Goal: Task Accomplishment & Management: Manage account settings

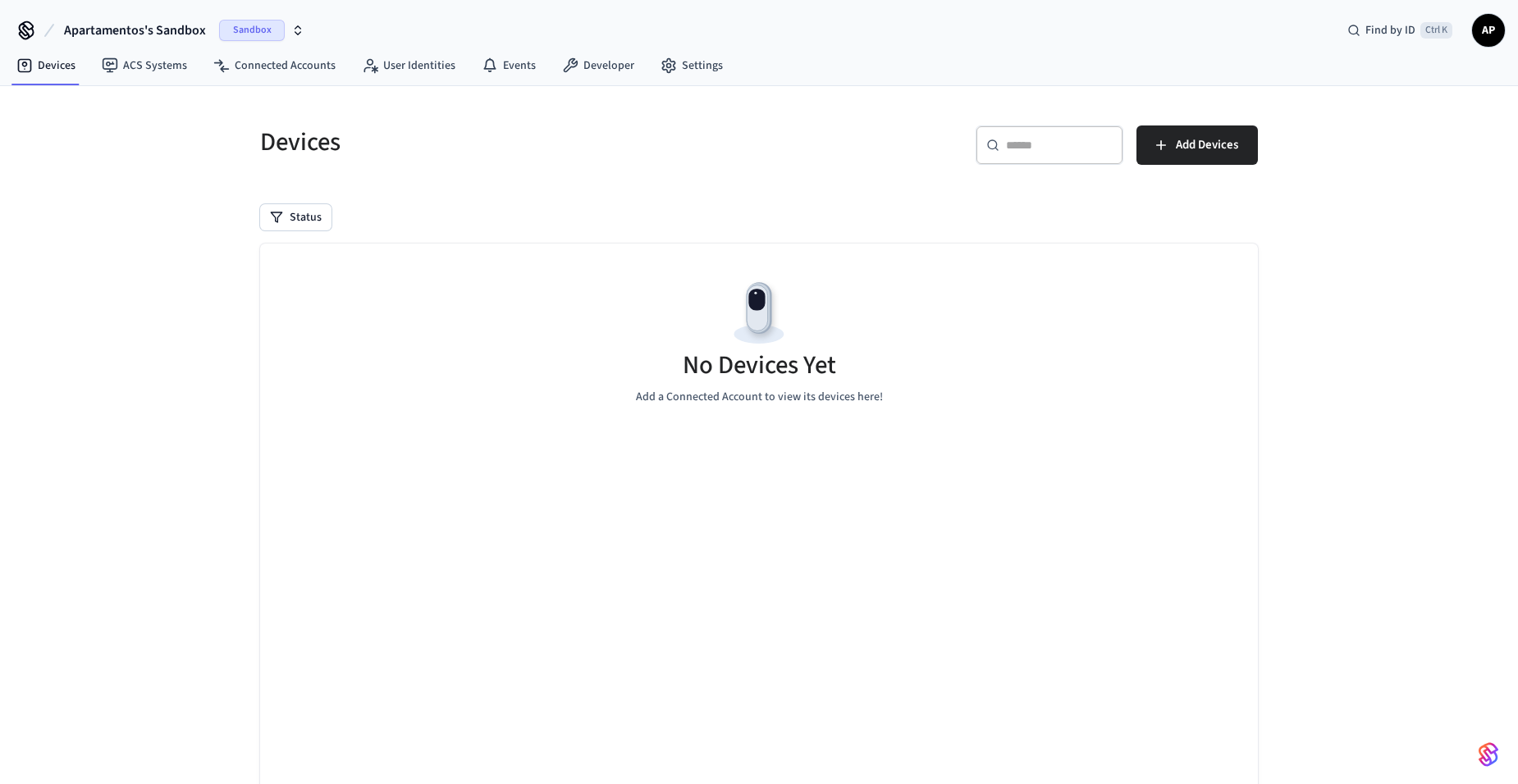
click at [251, 30] on span "Sandbox" at bounding box center [252, 30] width 66 height 21
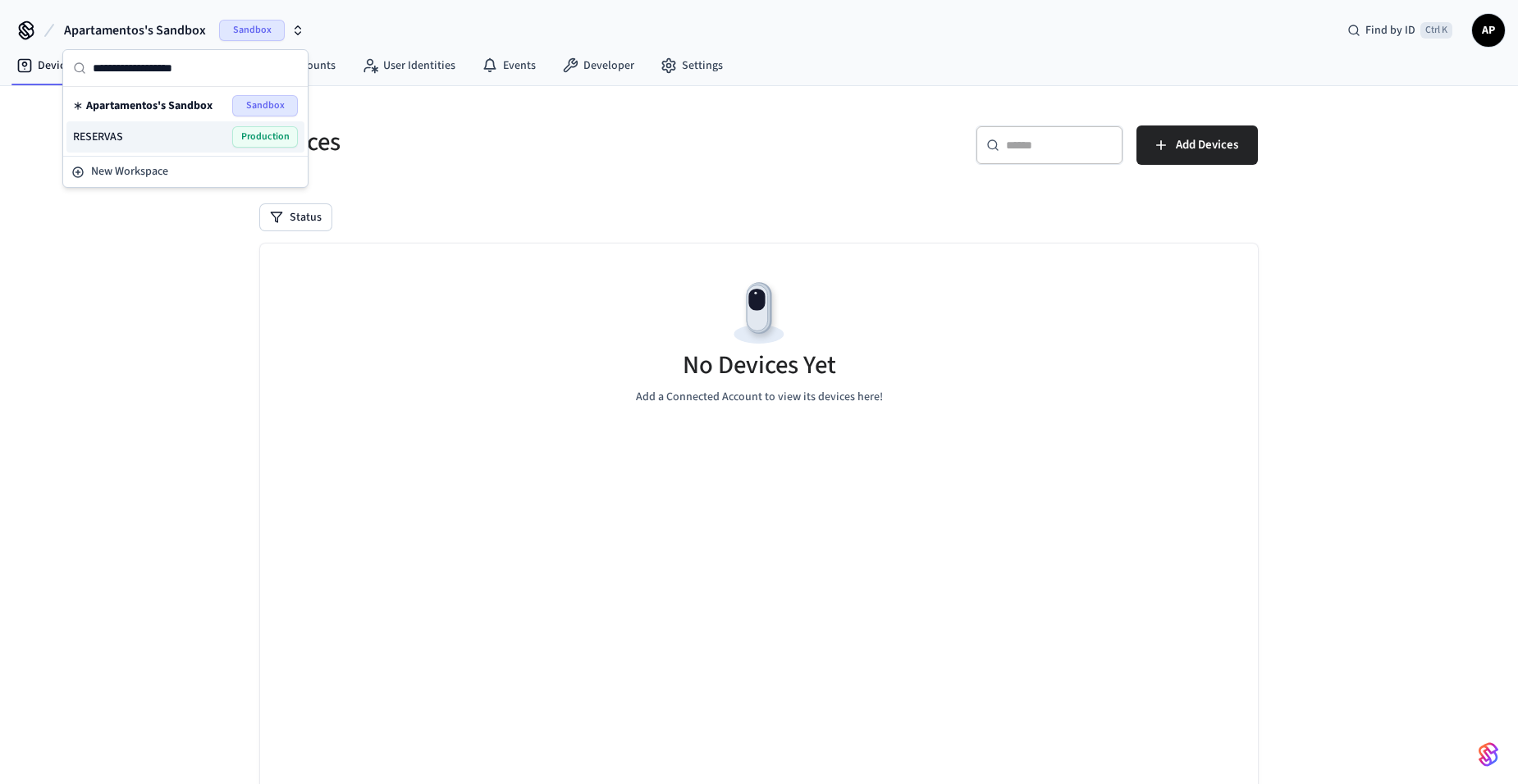
click at [178, 134] on div "RESERVAS Production" at bounding box center [186, 137] width 225 height 21
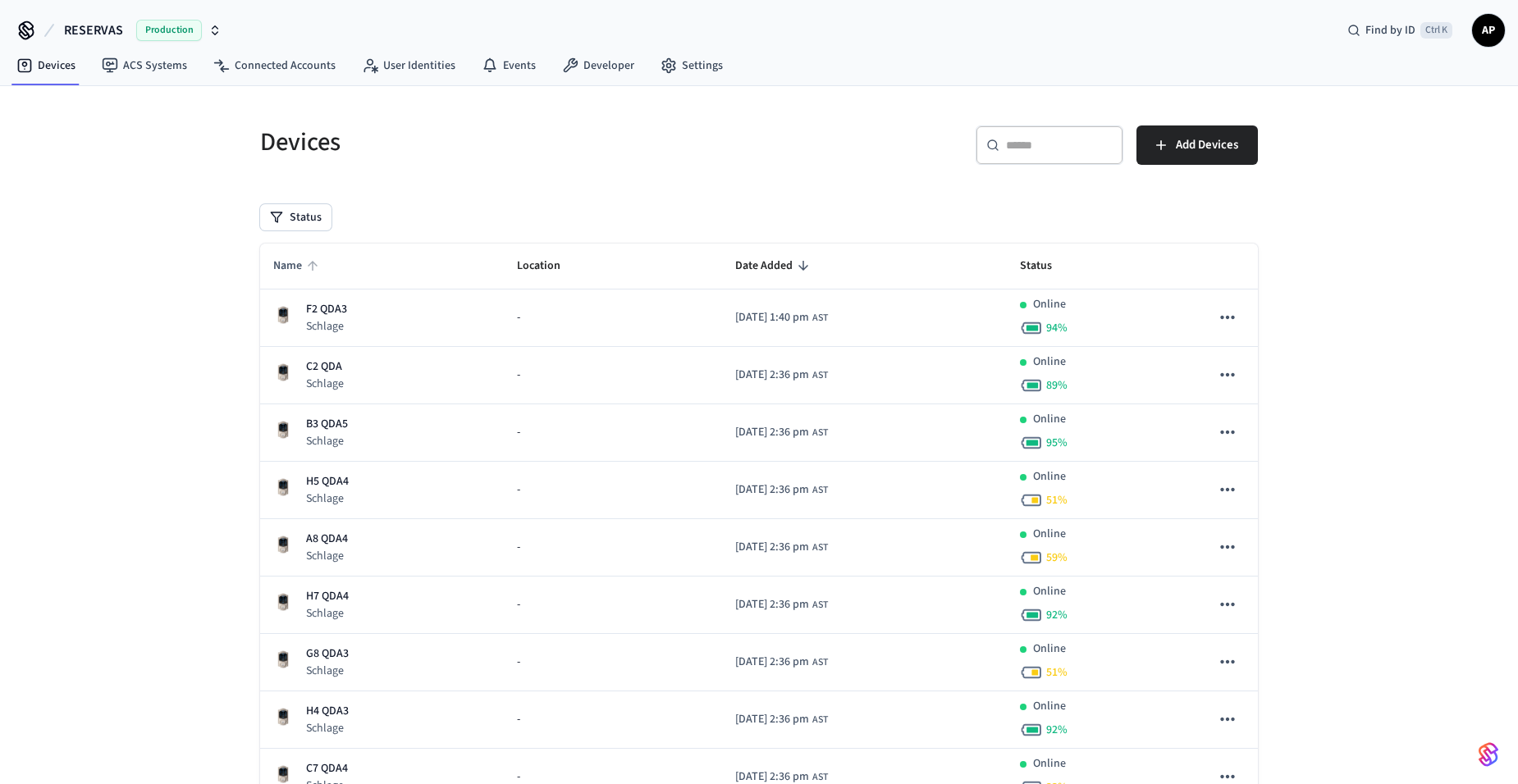
click at [299, 255] on span "Name" at bounding box center [298, 266] width 50 height 25
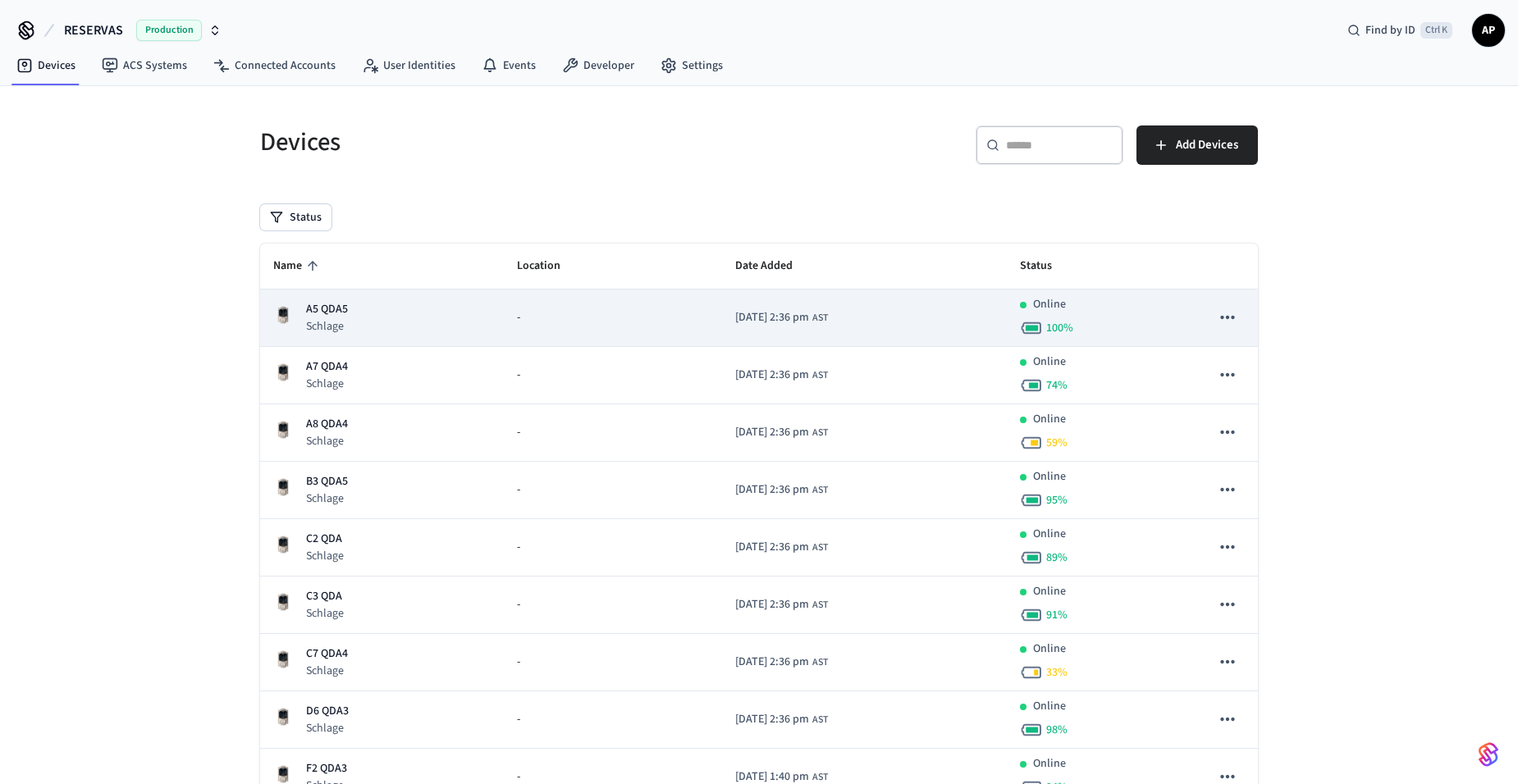
click at [336, 303] on p "A5 QDA5" at bounding box center [327, 309] width 42 height 17
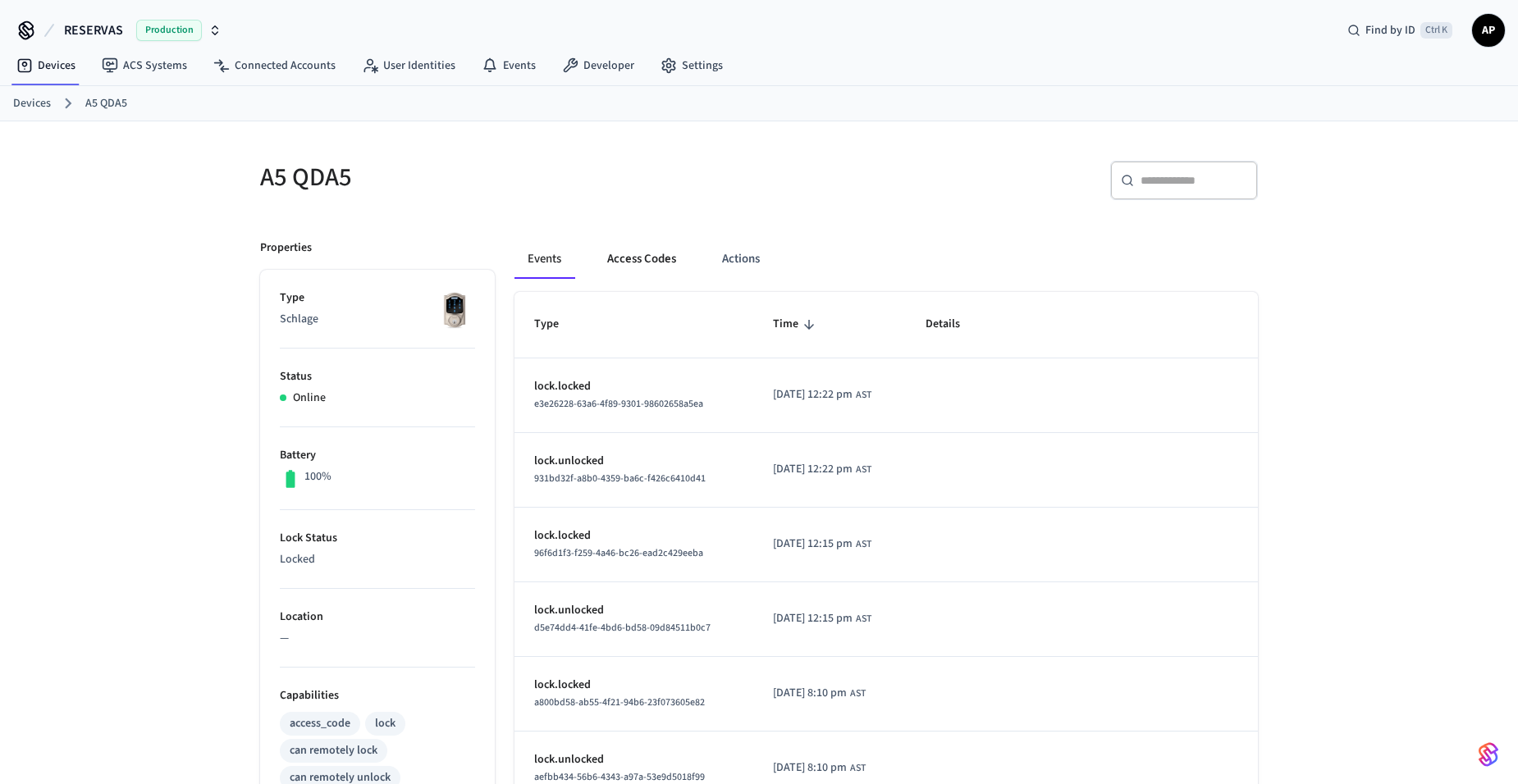
click at [649, 264] on button "Access Codes" at bounding box center [641, 259] width 95 height 40
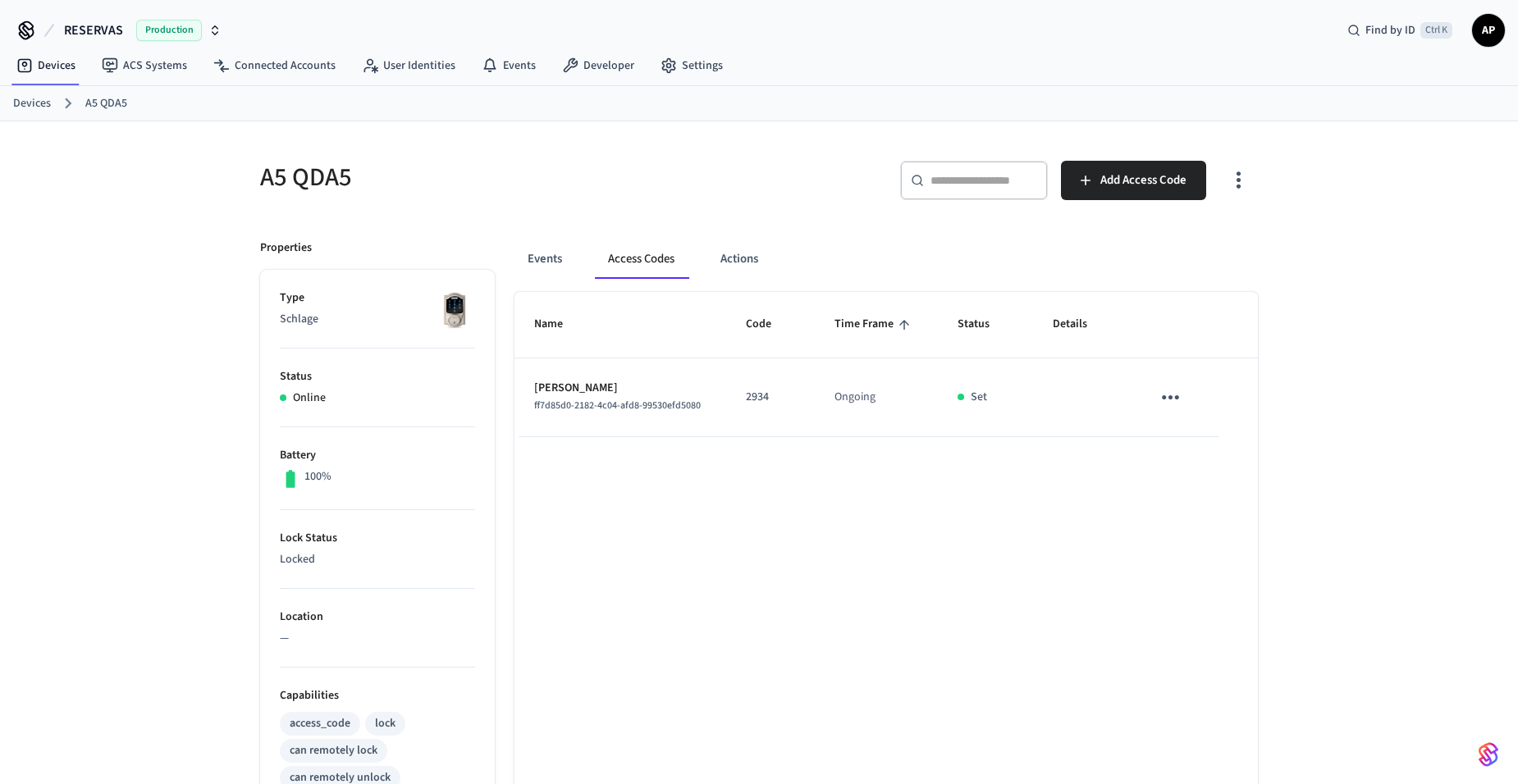
click at [1171, 396] on icon "sticky table" at bounding box center [1171, 397] width 17 height 4
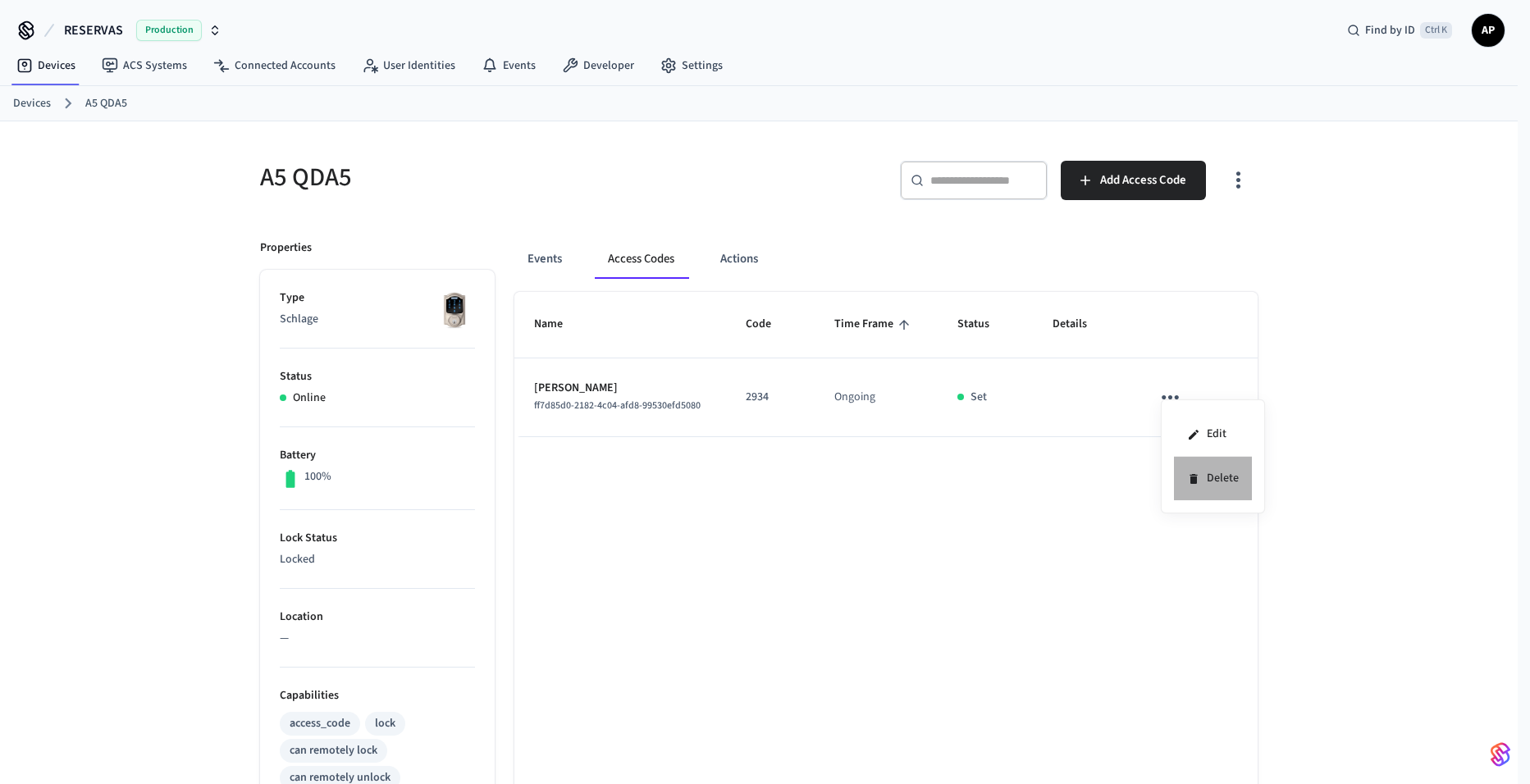
click at [1198, 482] on icon at bounding box center [1194, 479] width 13 height 13
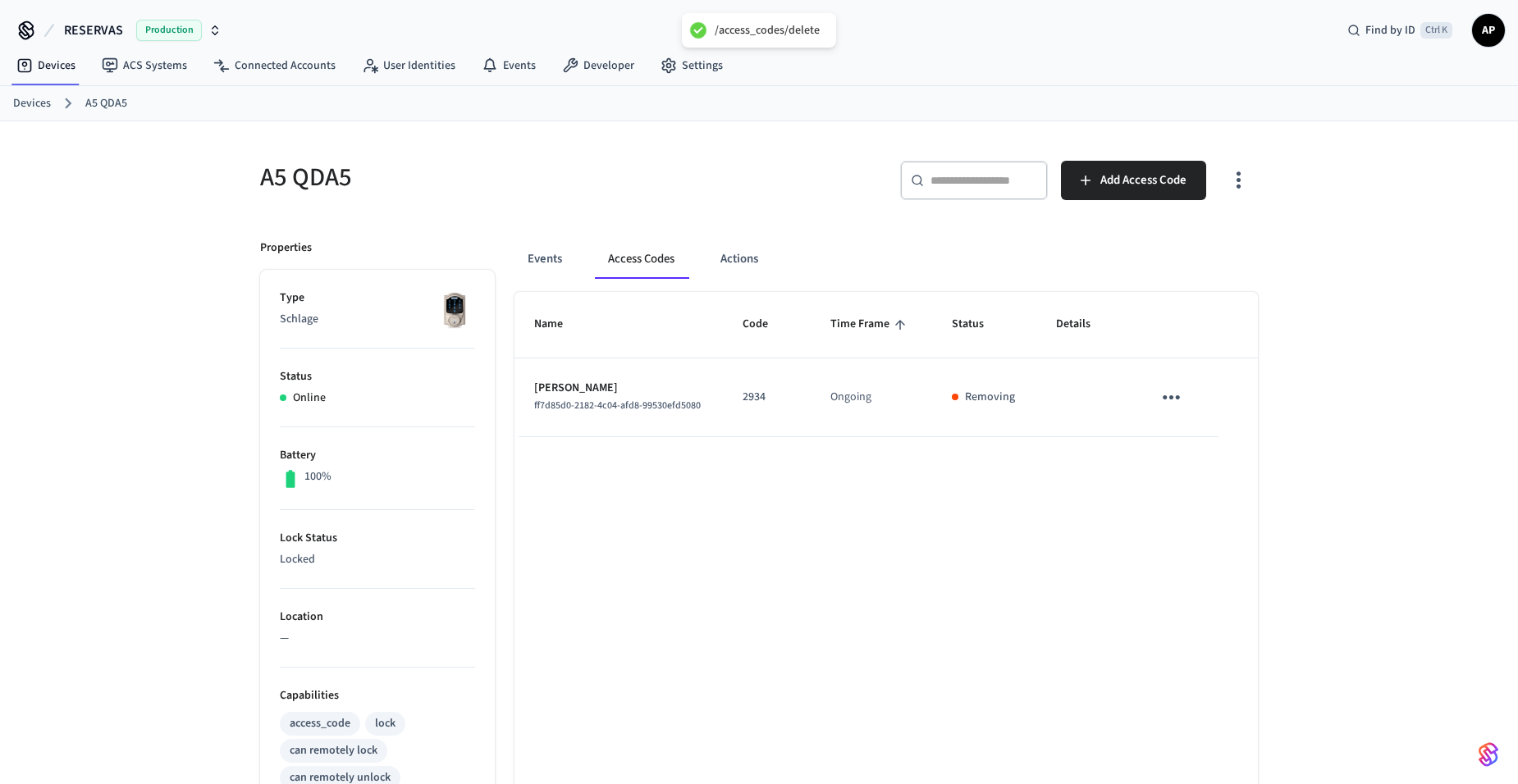
click at [40, 106] on link "Devices" at bounding box center [32, 104] width 38 height 17
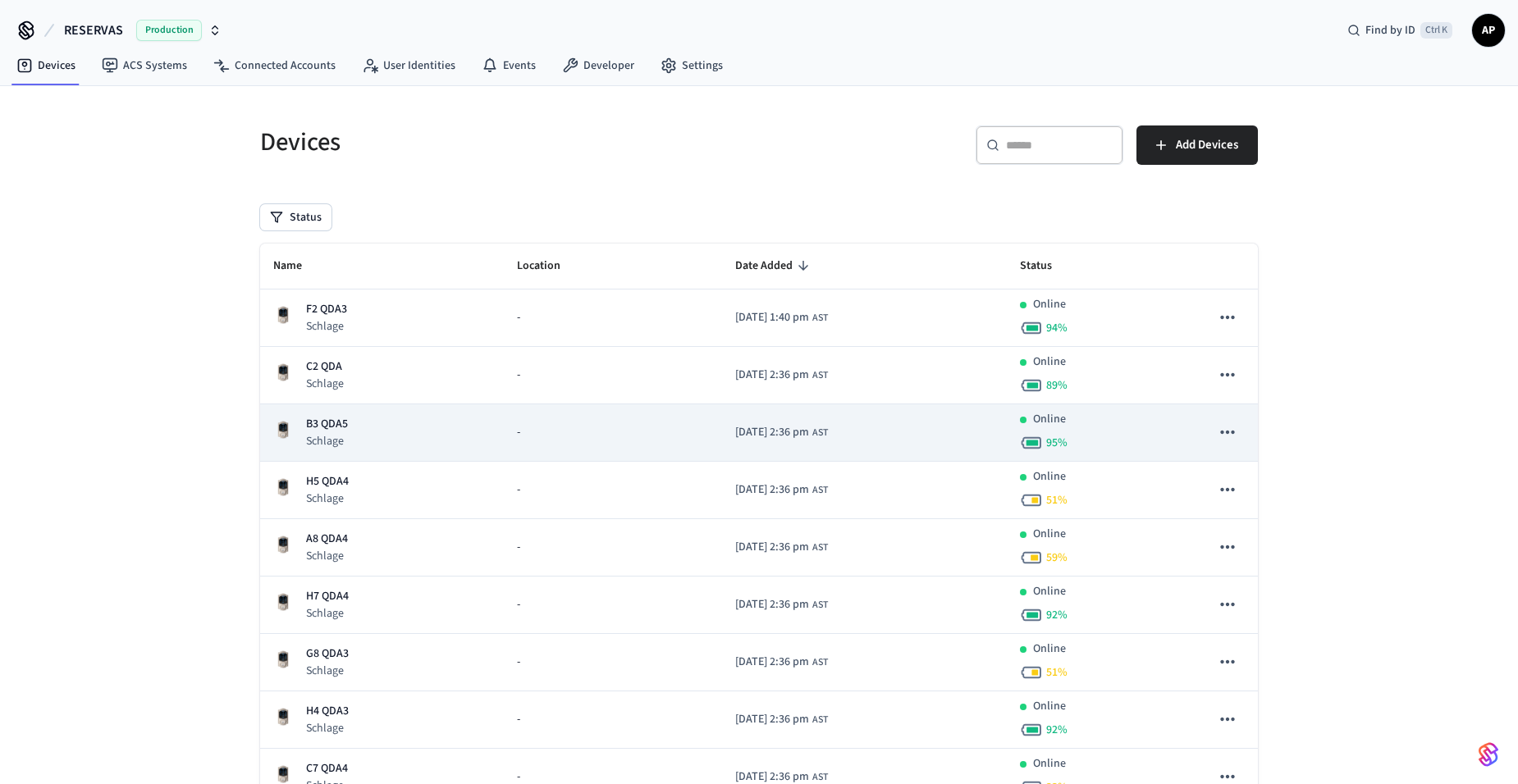
click at [335, 416] on p "B3 QDA5" at bounding box center [327, 424] width 42 height 17
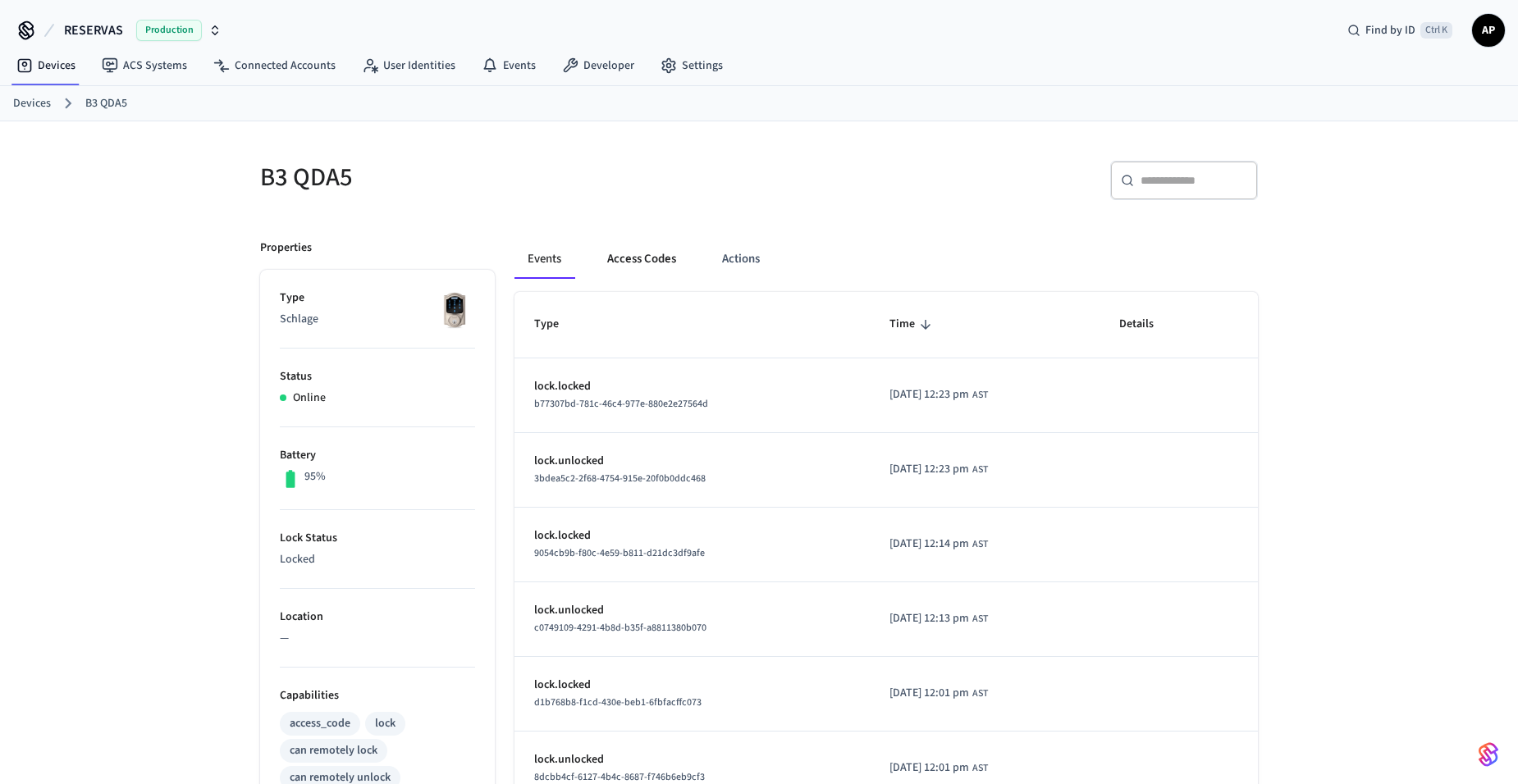
click at [655, 256] on button "Access Codes" at bounding box center [641, 259] width 95 height 40
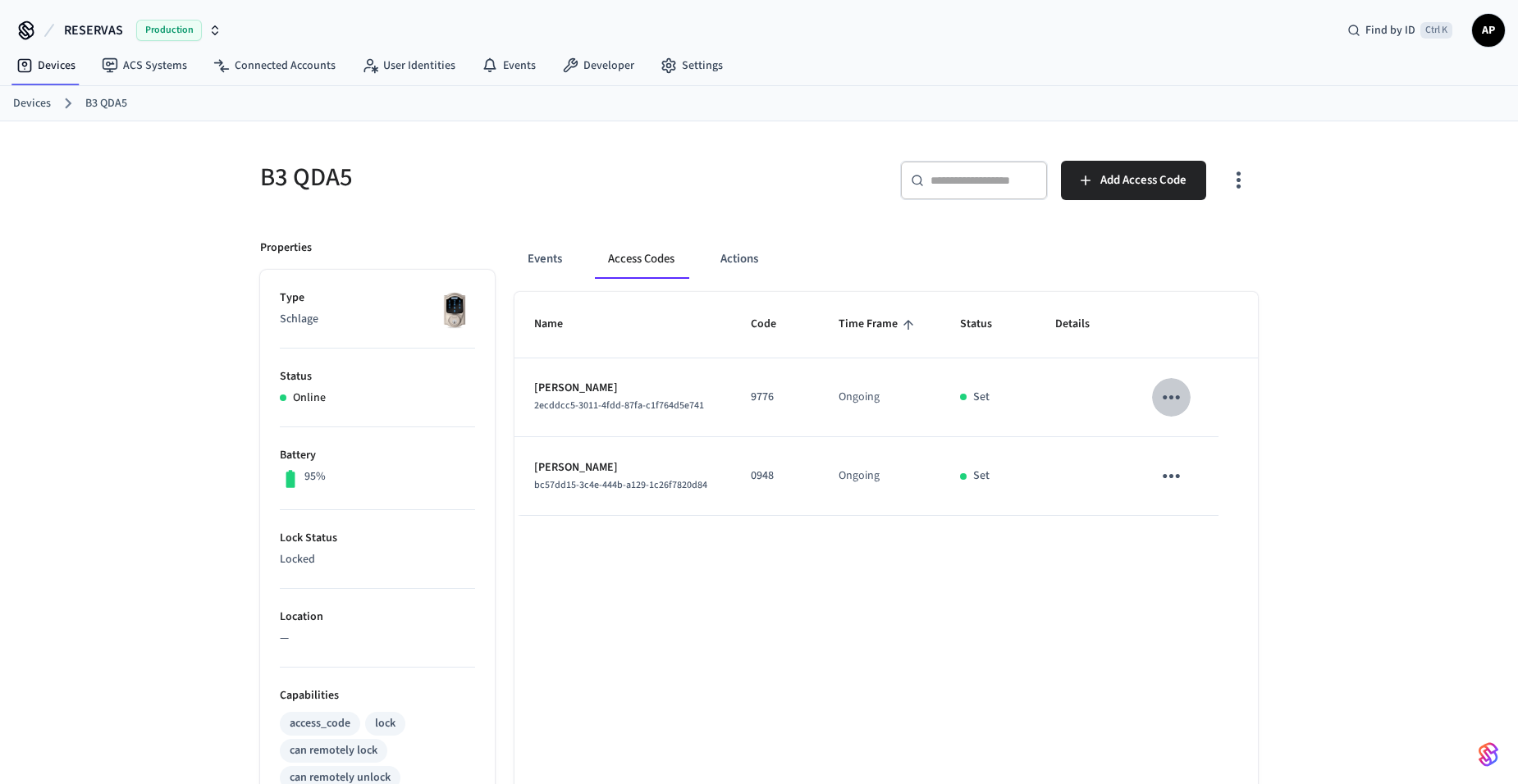
click at [1169, 399] on icon "sticky table" at bounding box center [1171, 397] width 17 height 4
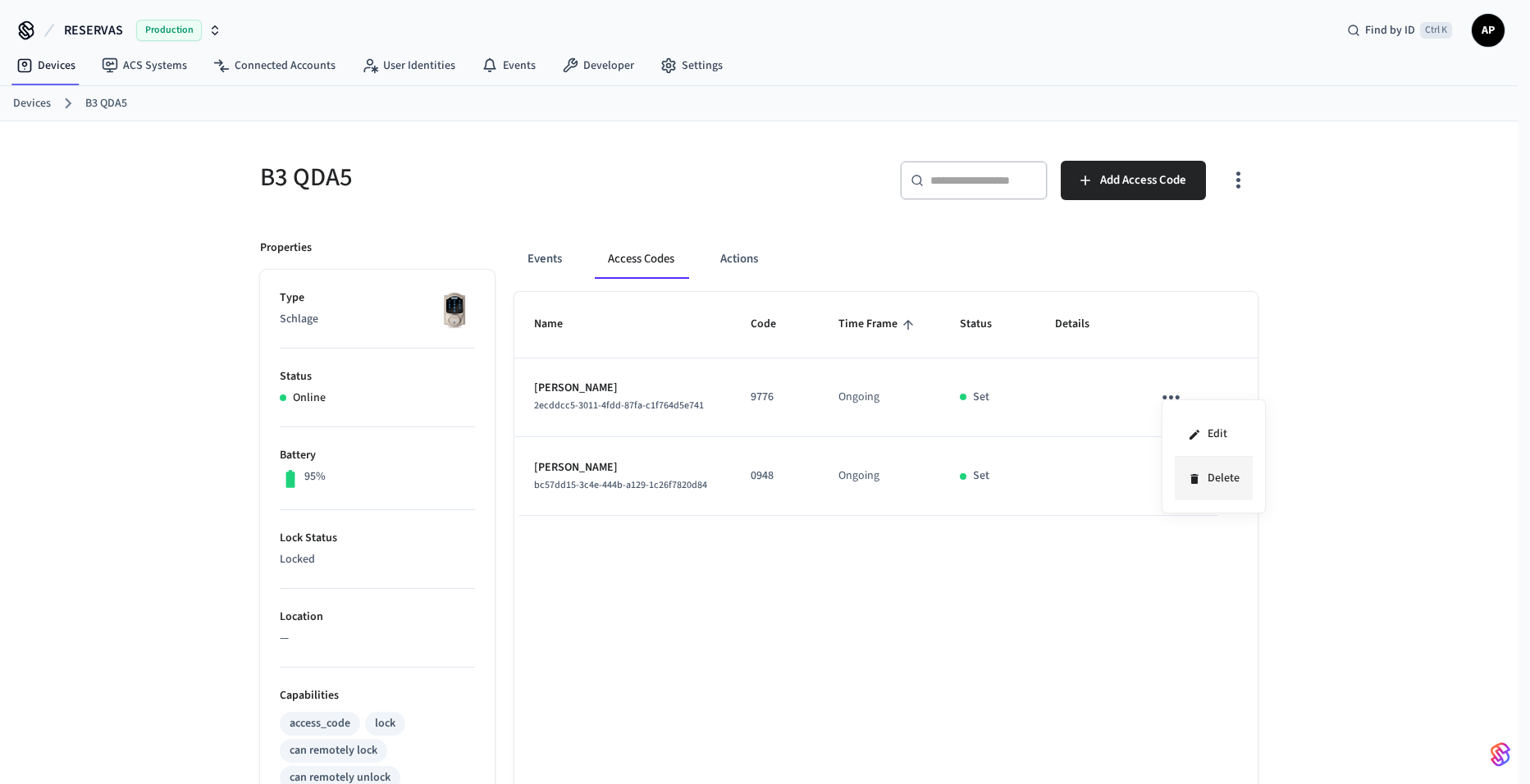
click at [1196, 468] on li "Delete" at bounding box center [1214, 479] width 78 height 44
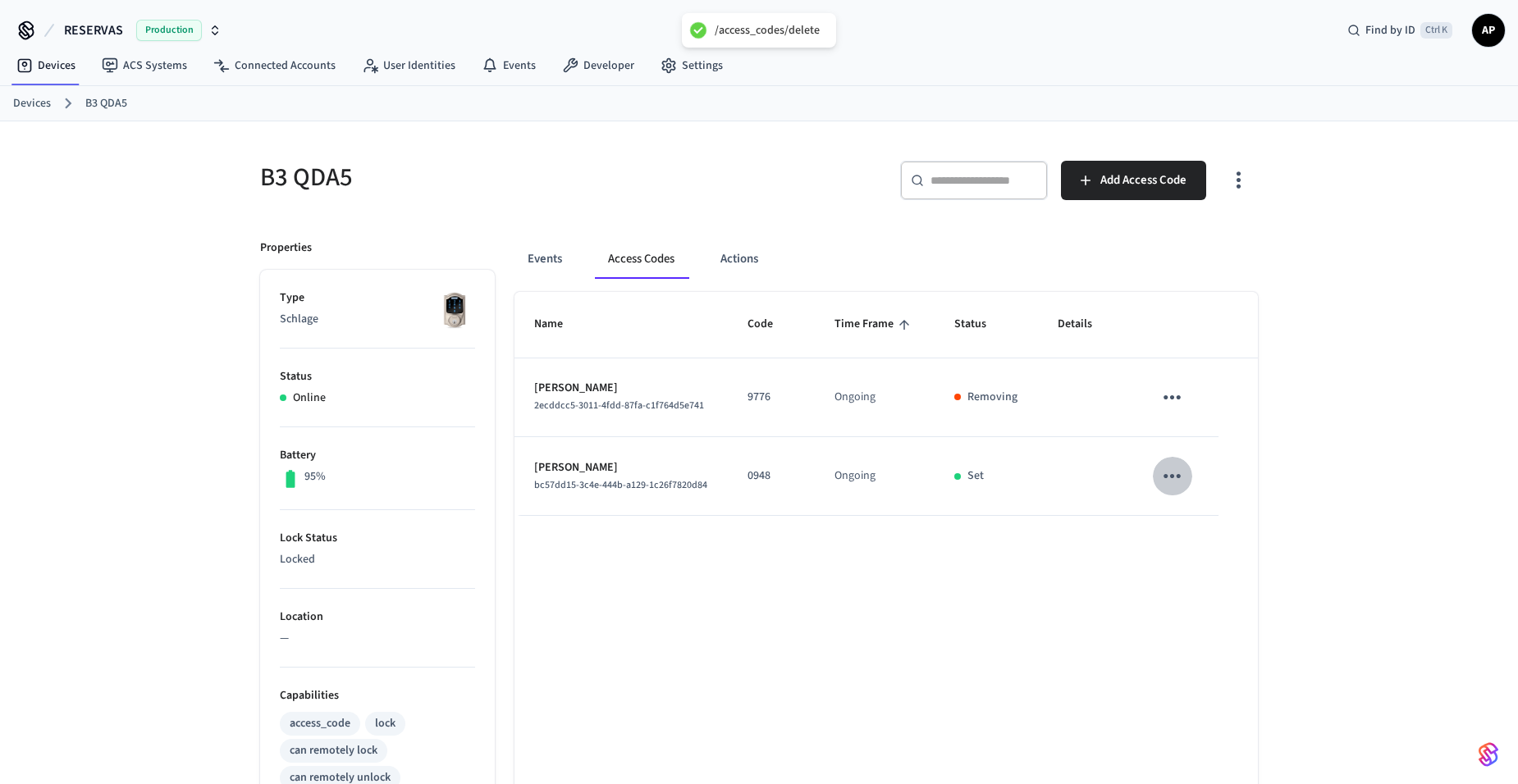
click at [1171, 472] on icon "sticky table" at bounding box center [1172, 476] width 25 height 25
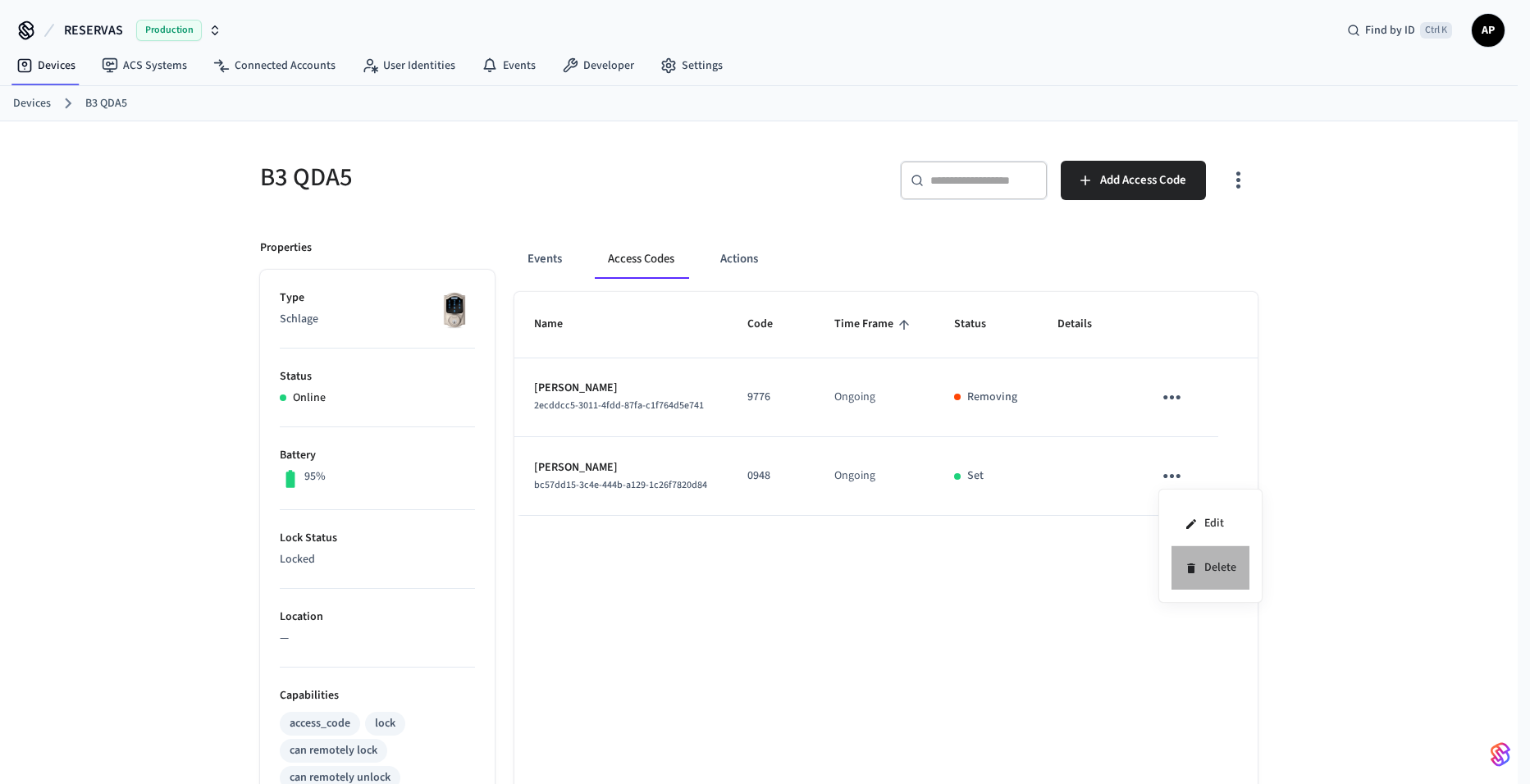
click at [1206, 563] on li "Delete" at bounding box center [1210, 568] width 78 height 44
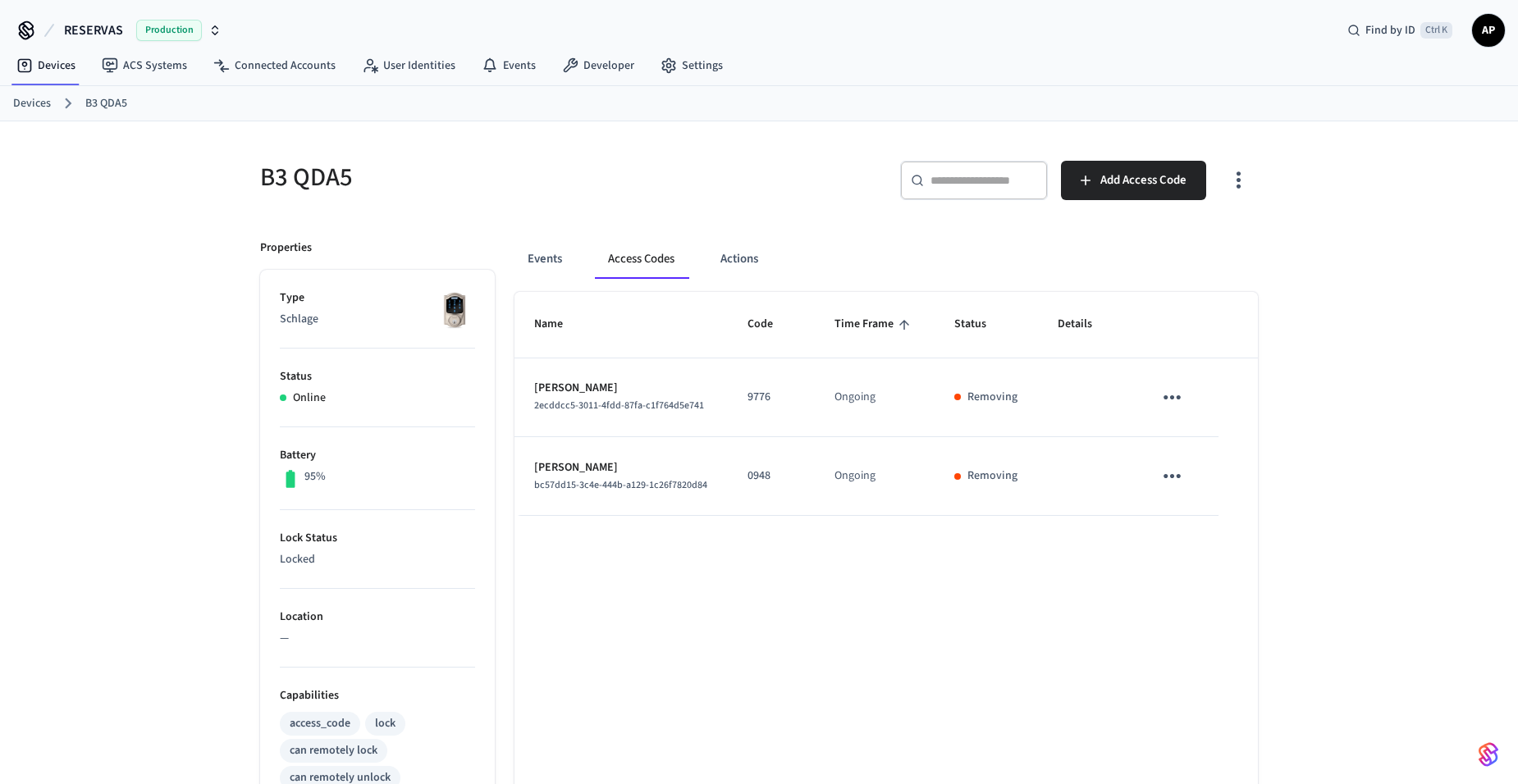
click at [37, 103] on link "Devices" at bounding box center [32, 104] width 38 height 17
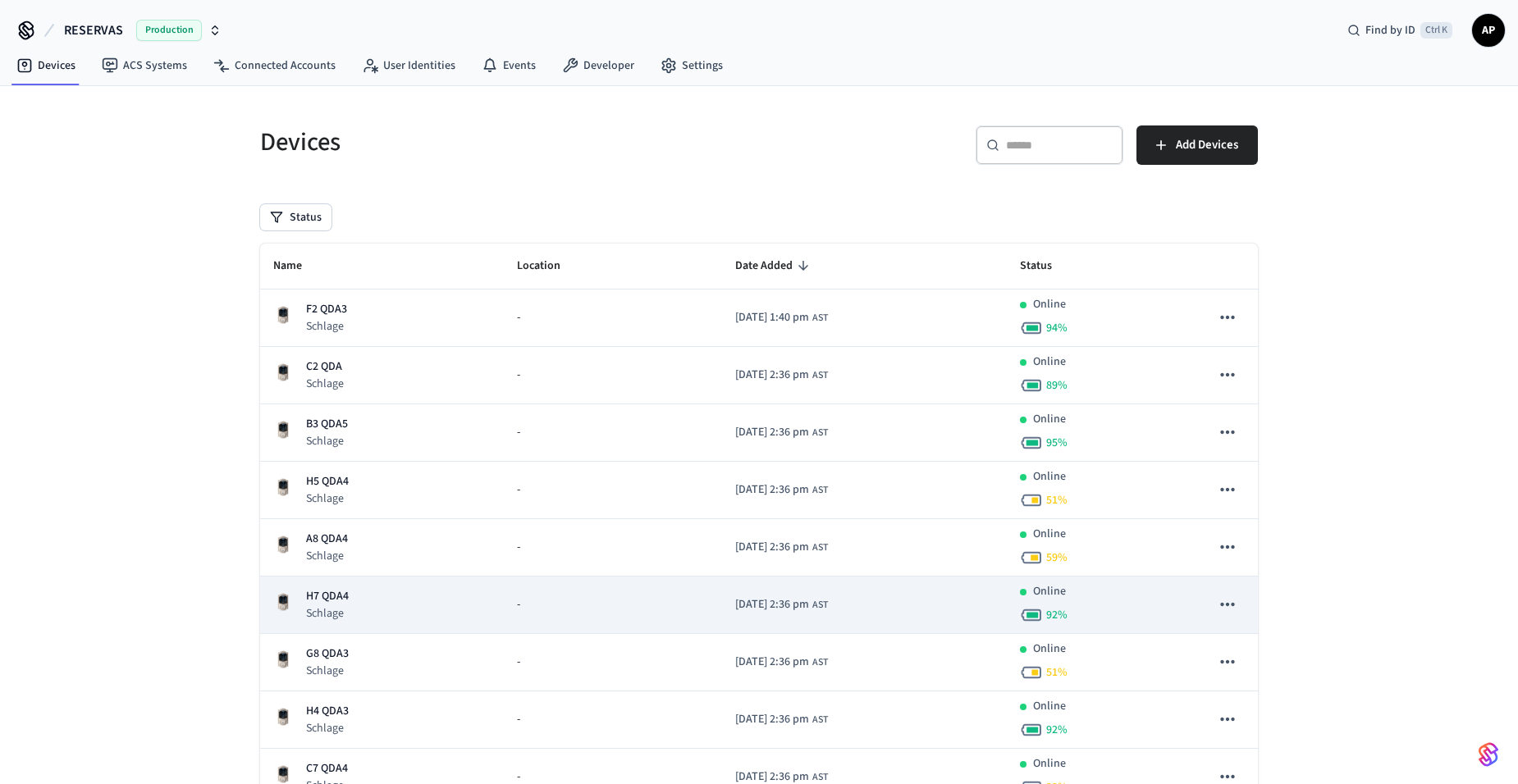
click at [350, 593] on div "H7 QDA4 Schlage" at bounding box center [382, 605] width 218 height 34
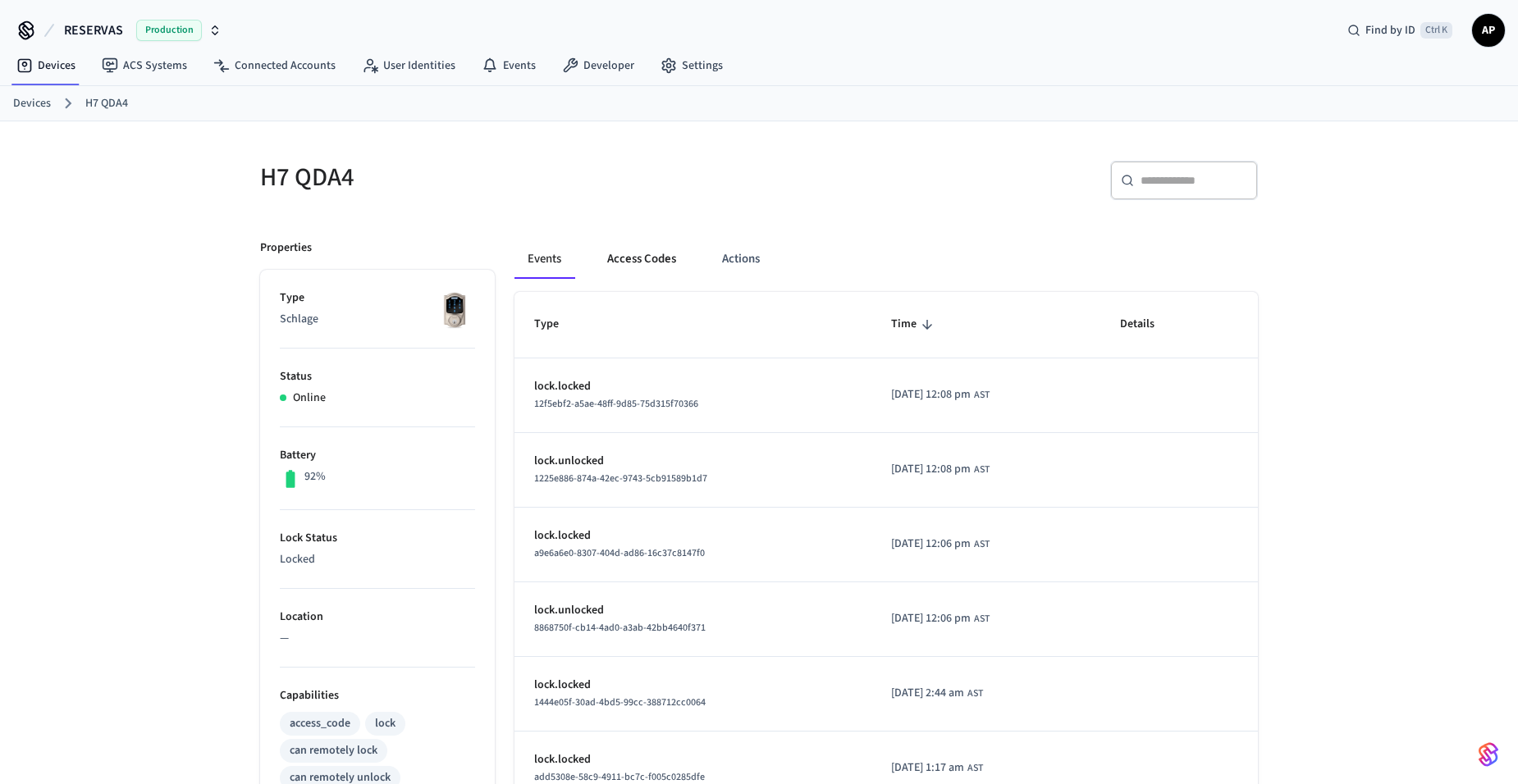
click at [640, 256] on button "Access Codes" at bounding box center [641, 259] width 95 height 40
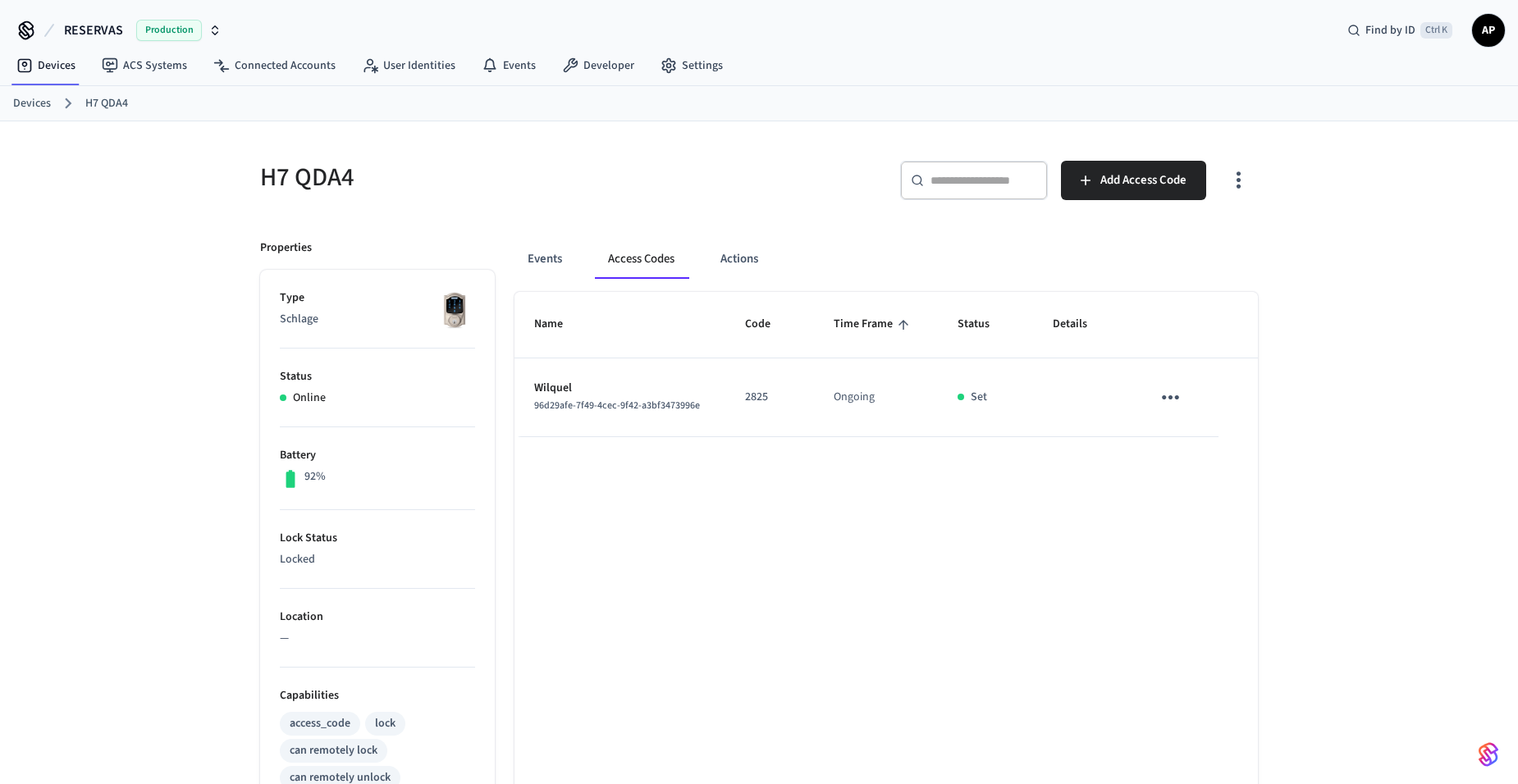
click at [1149, 390] on td "sticky table" at bounding box center [1175, 397] width 87 height 78
click at [1165, 396] on icon "sticky table" at bounding box center [1171, 397] width 25 height 25
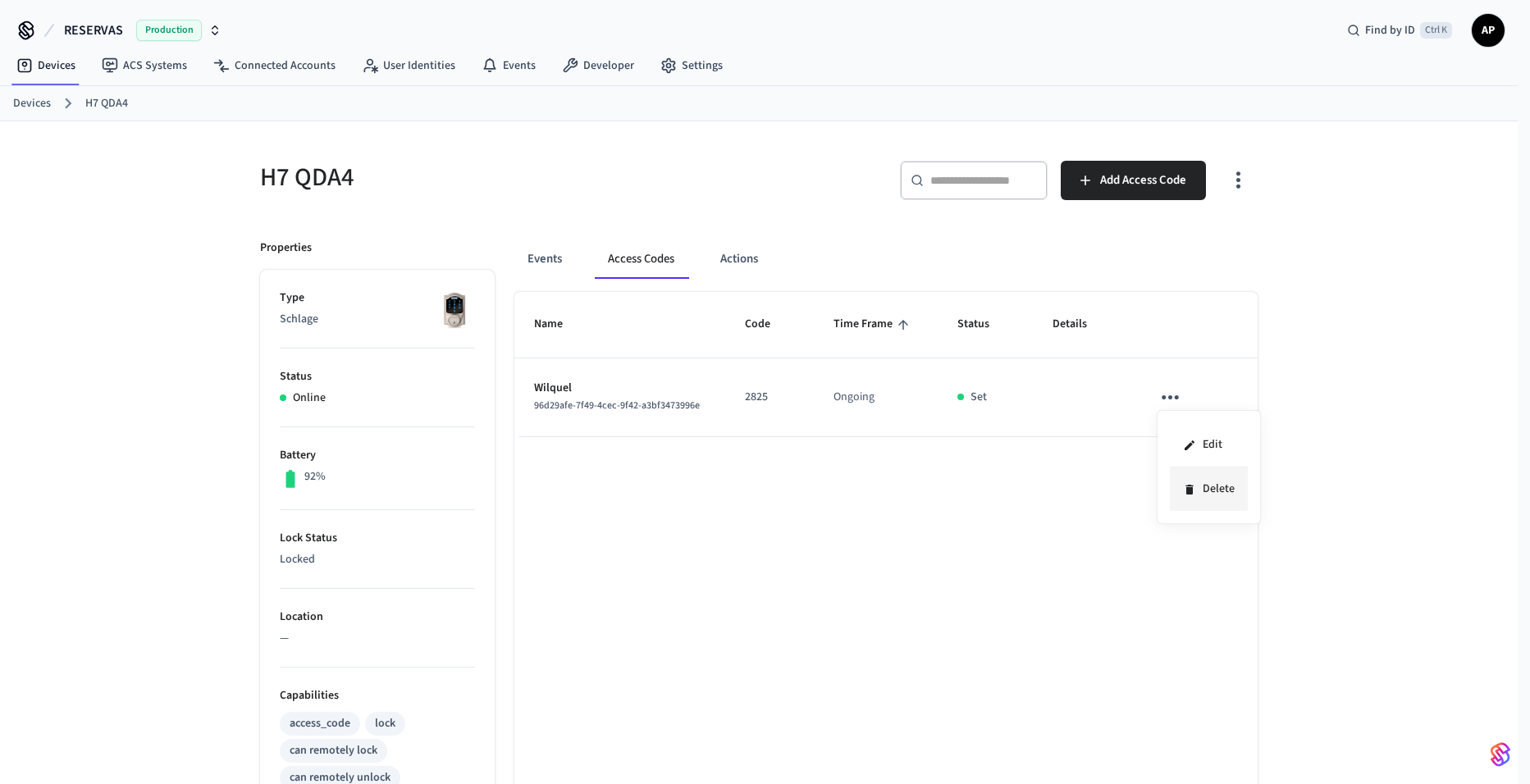
click at [1213, 487] on li "Delete" at bounding box center [1209, 490] width 78 height 44
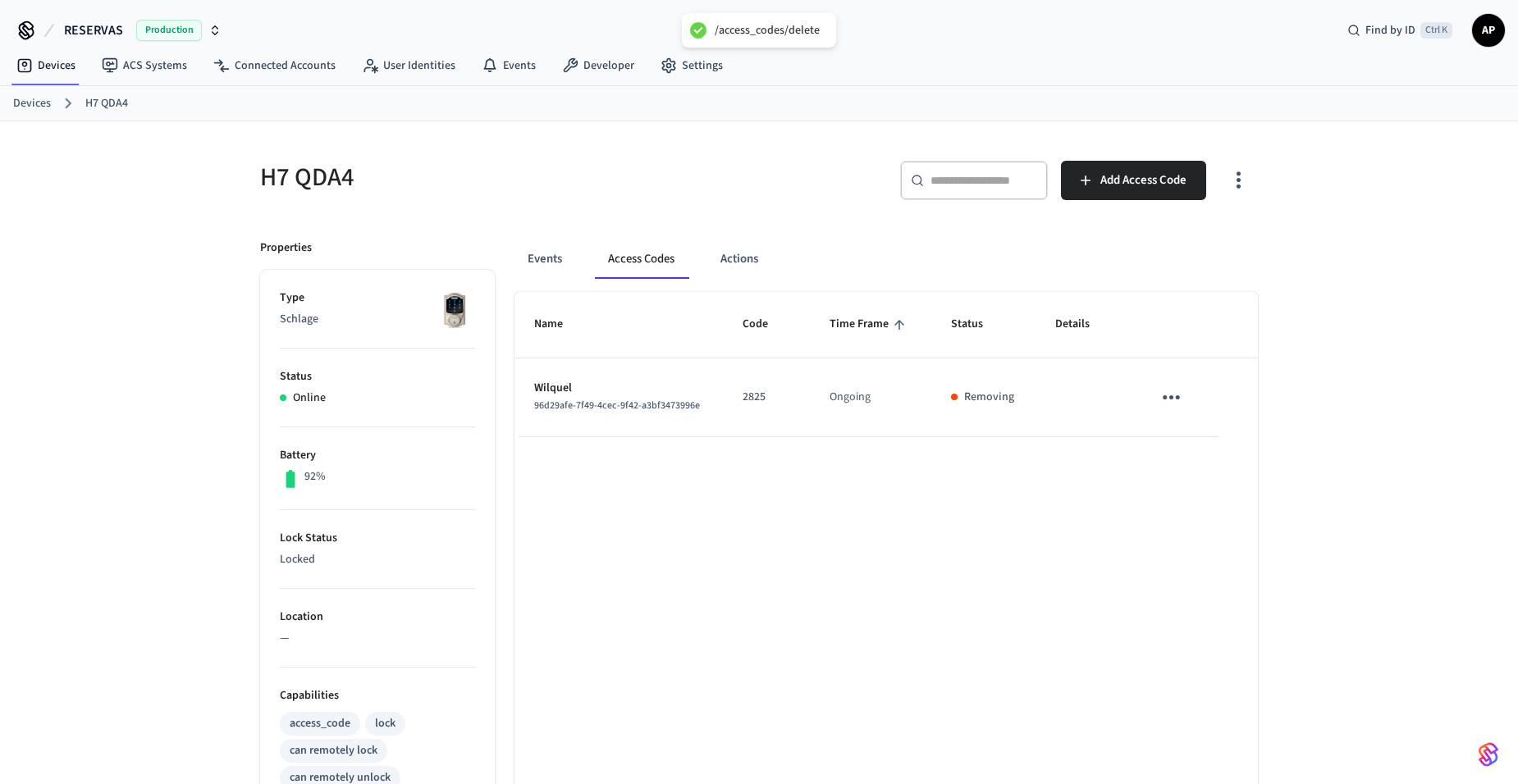
click at [43, 105] on link "Devices" at bounding box center [32, 104] width 38 height 17
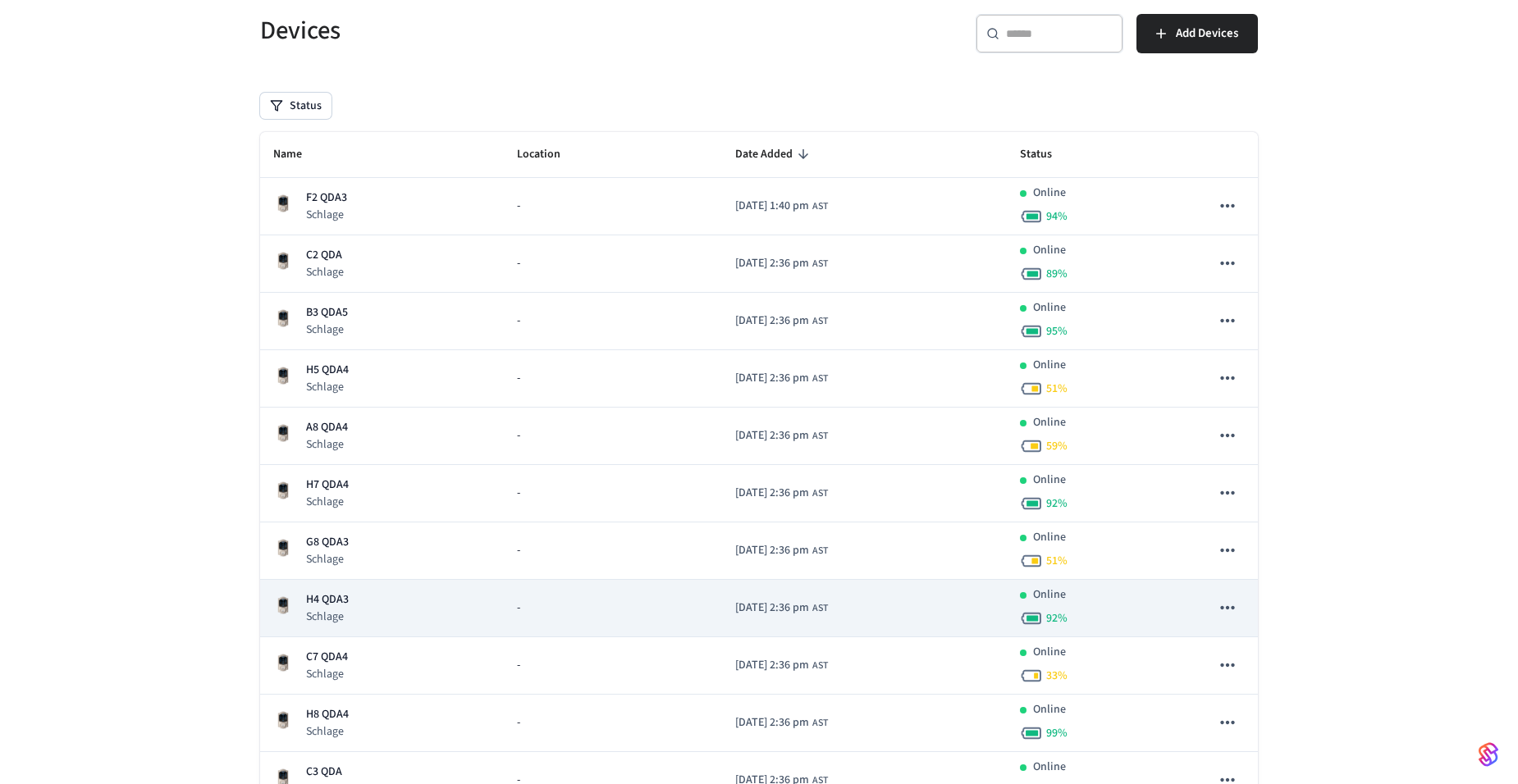
scroll to position [164, 0]
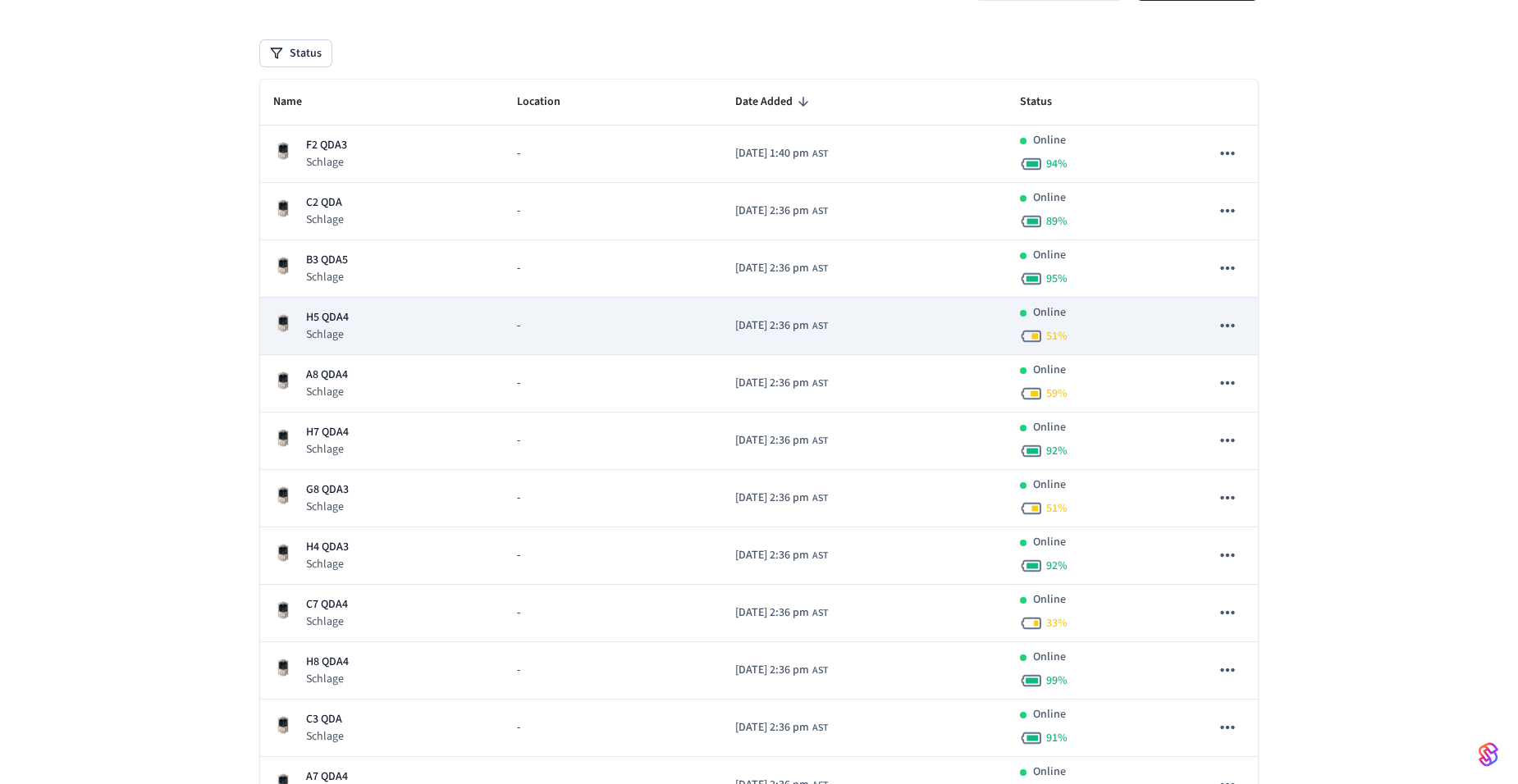
click at [345, 314] on p "H5 QDA4" at bounding box center [327, 318] width 43 height 17
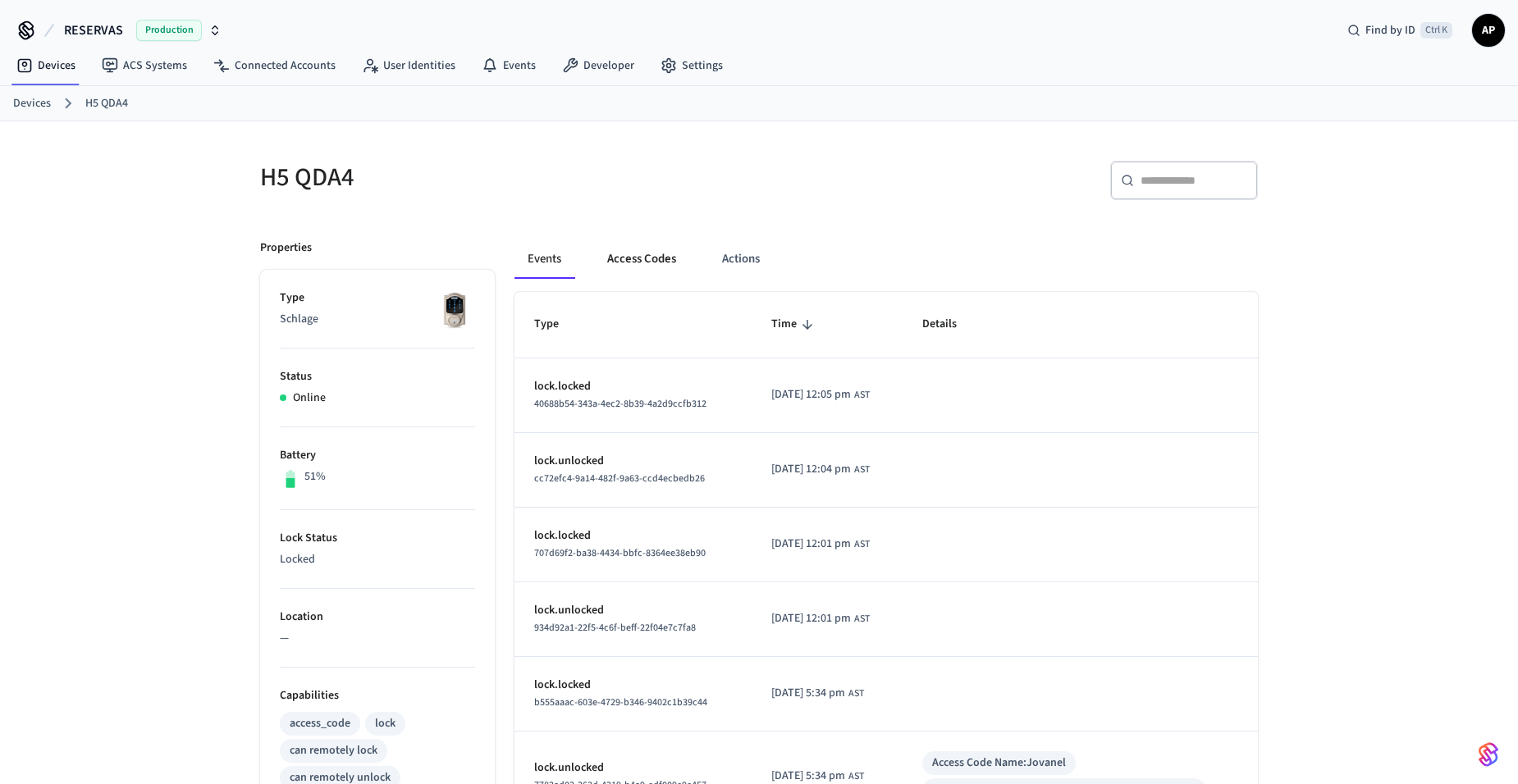
click at [647, 265] on button "Access Codes" at bounding box center [641, 259] width 95 height 40
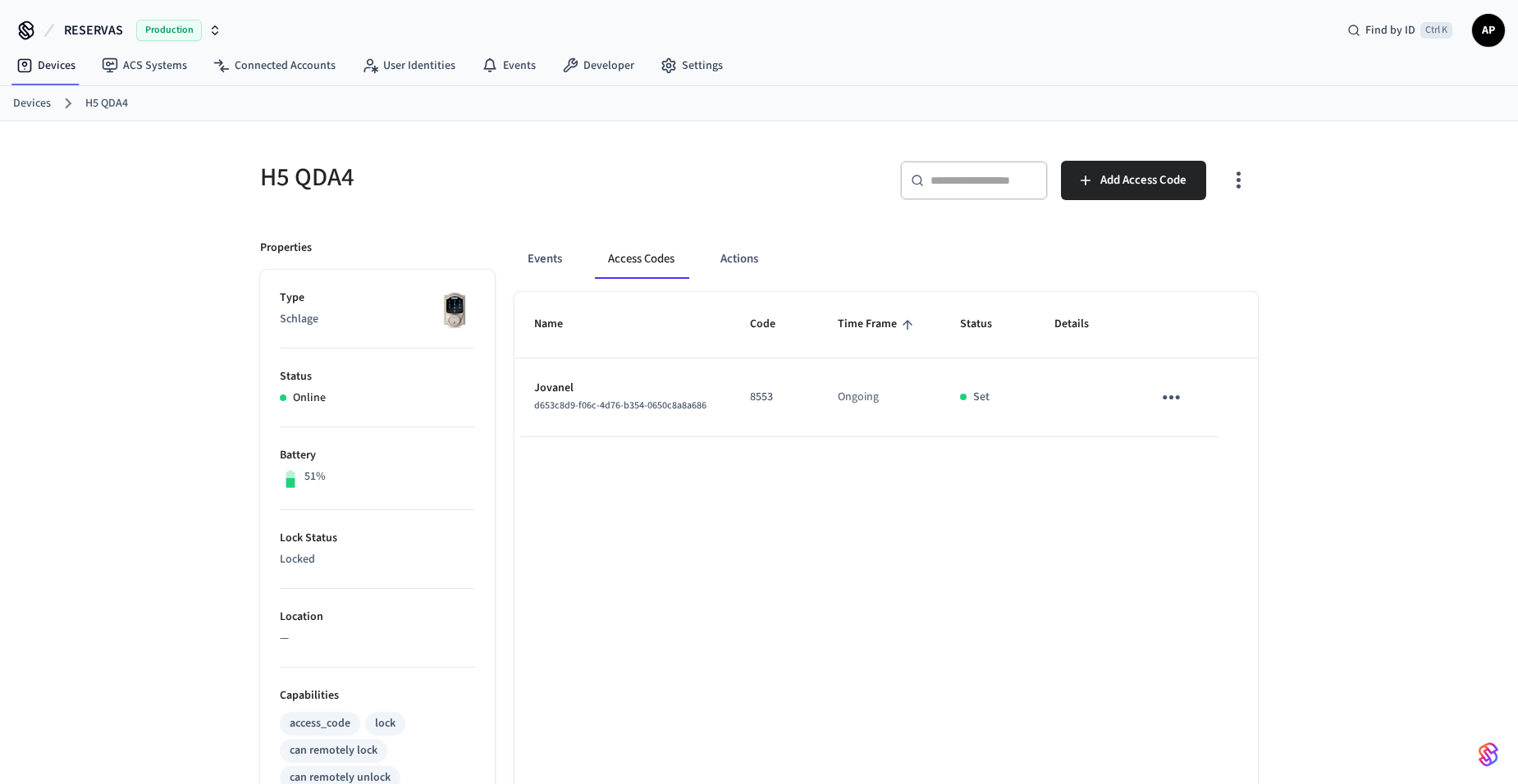
click at [1186, 395] on button "sticky table" at bounding box center [1171, 397] width 39 height 39
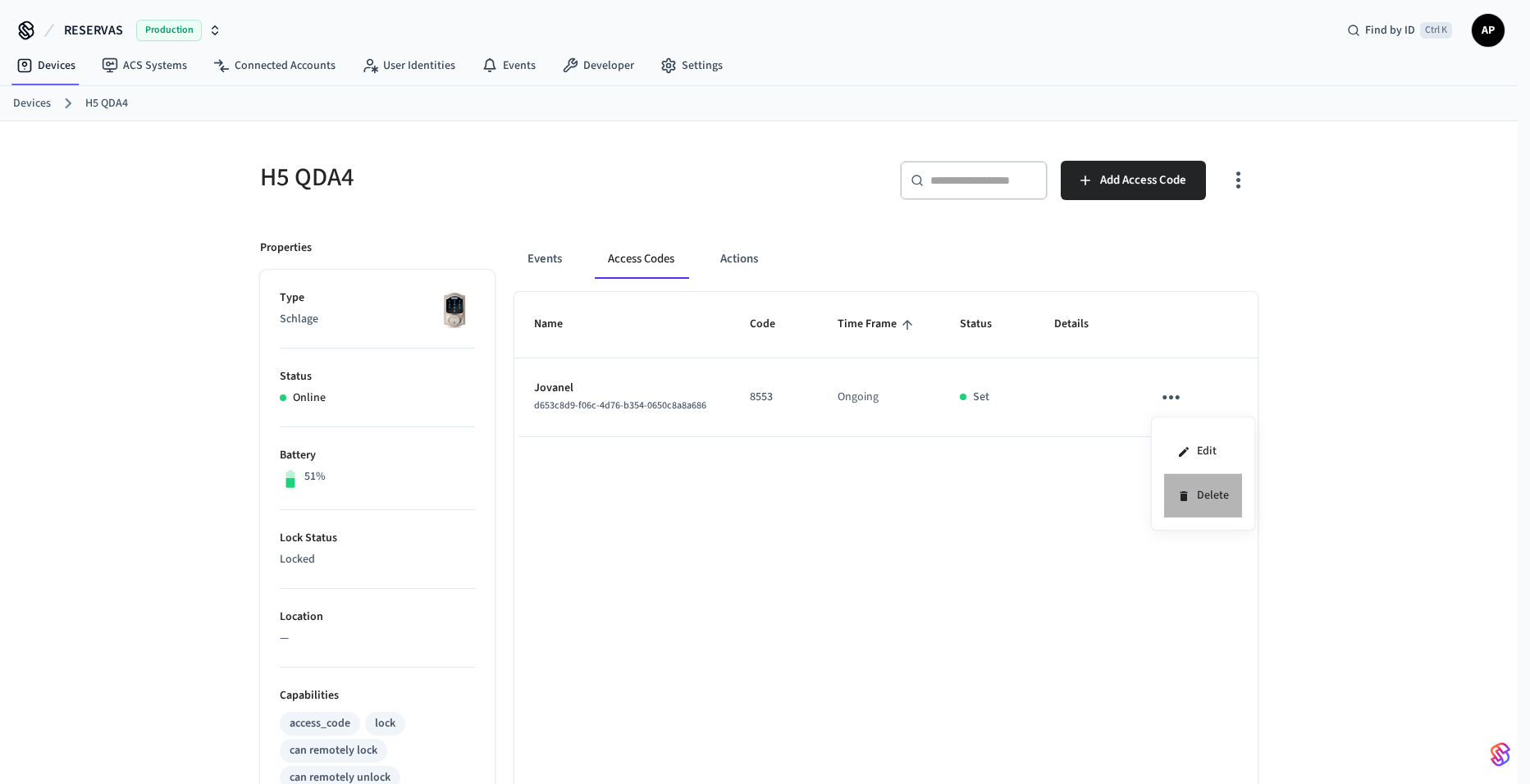
click at [1203, 502] on li "Delete" at bounding box center [1203, 496] width 78 height 44
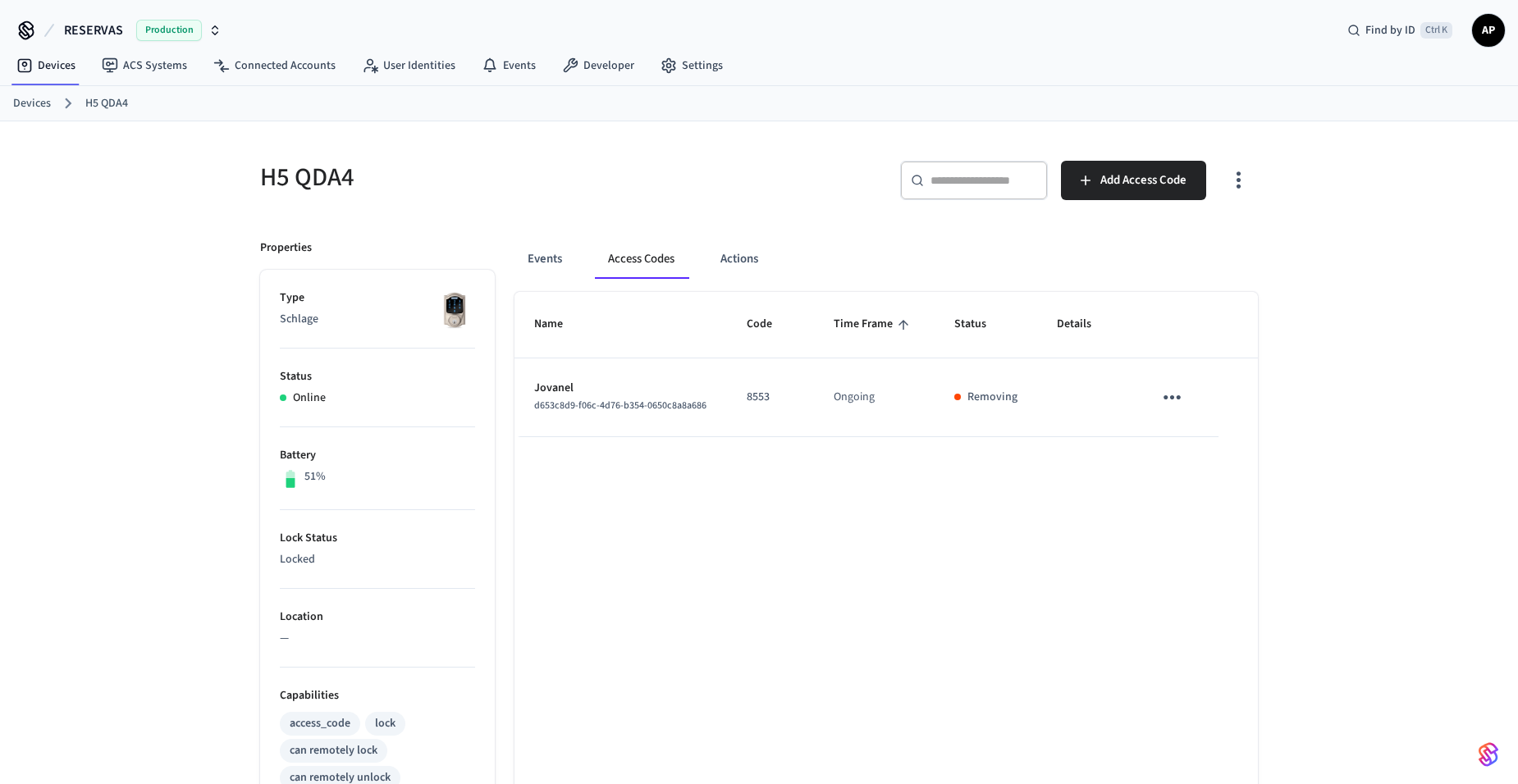
click at [30, 97] on link "Devices" at bounding box center [32, 104] width 38 height 17
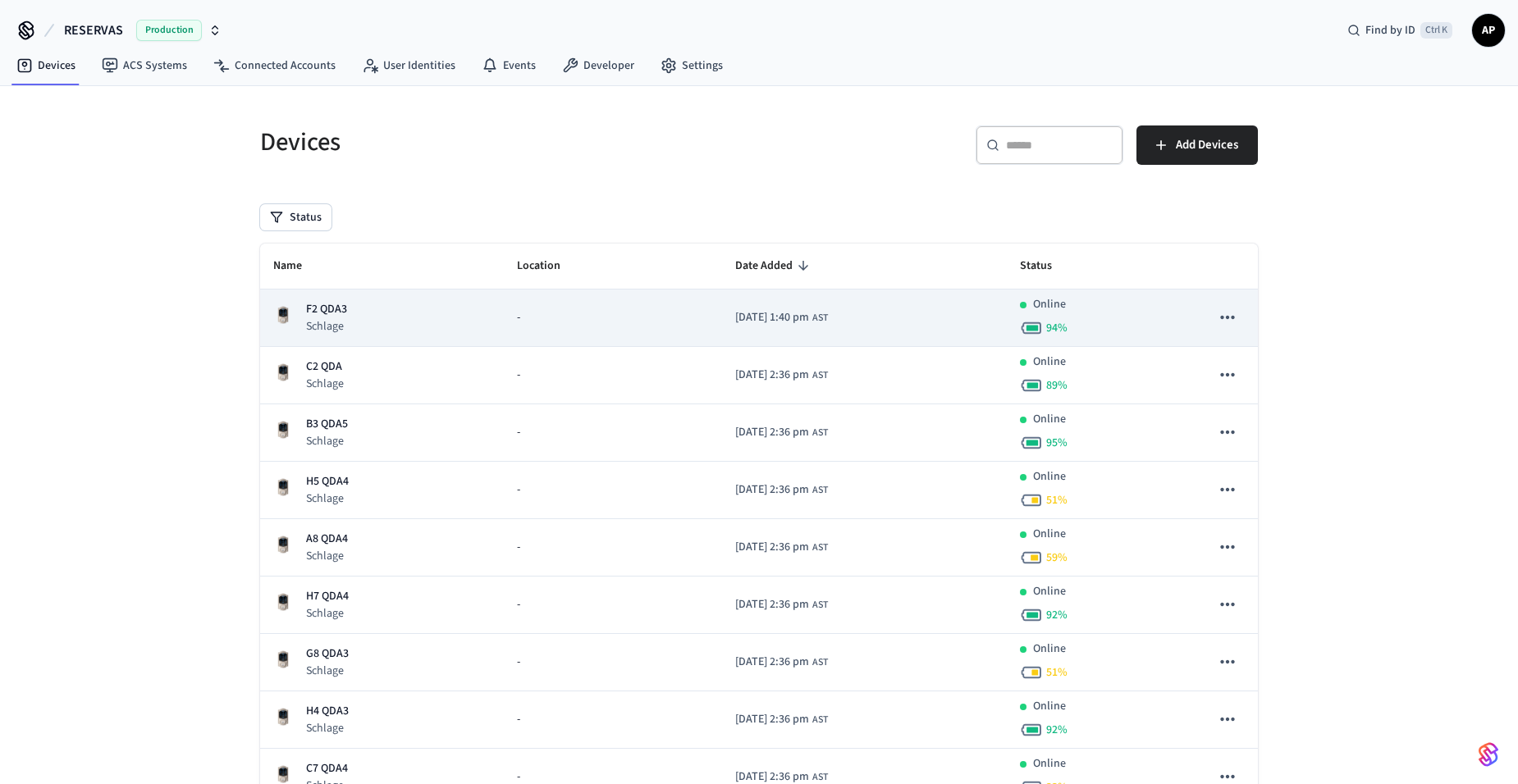
click at [356, 312] on div "F2 QDA3 Schlage" at bounding box center [382, 318] width 218 height 34
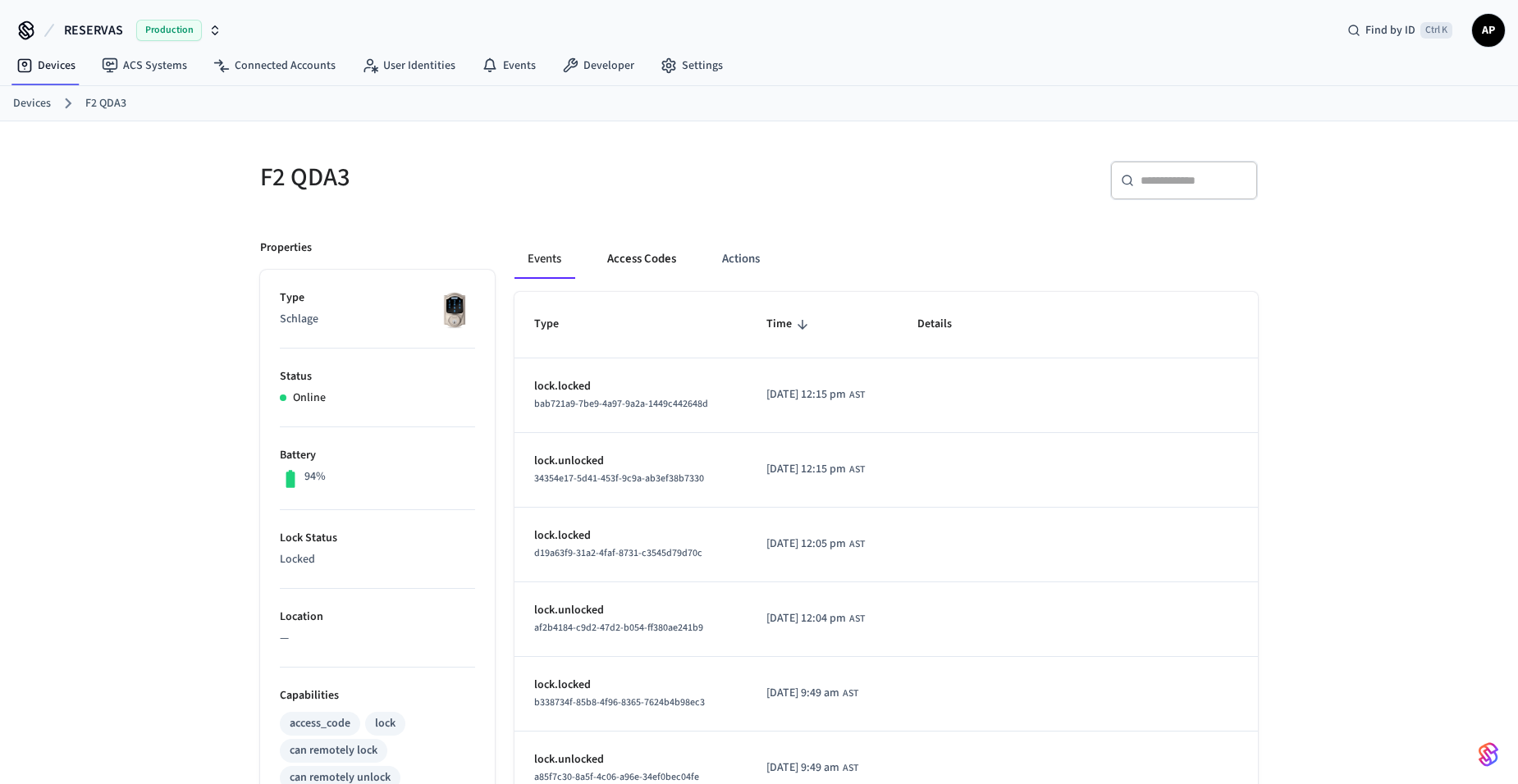
click at [640, 252] on button "Access Codes" at bounding box center [641, 259] width 95 height 40
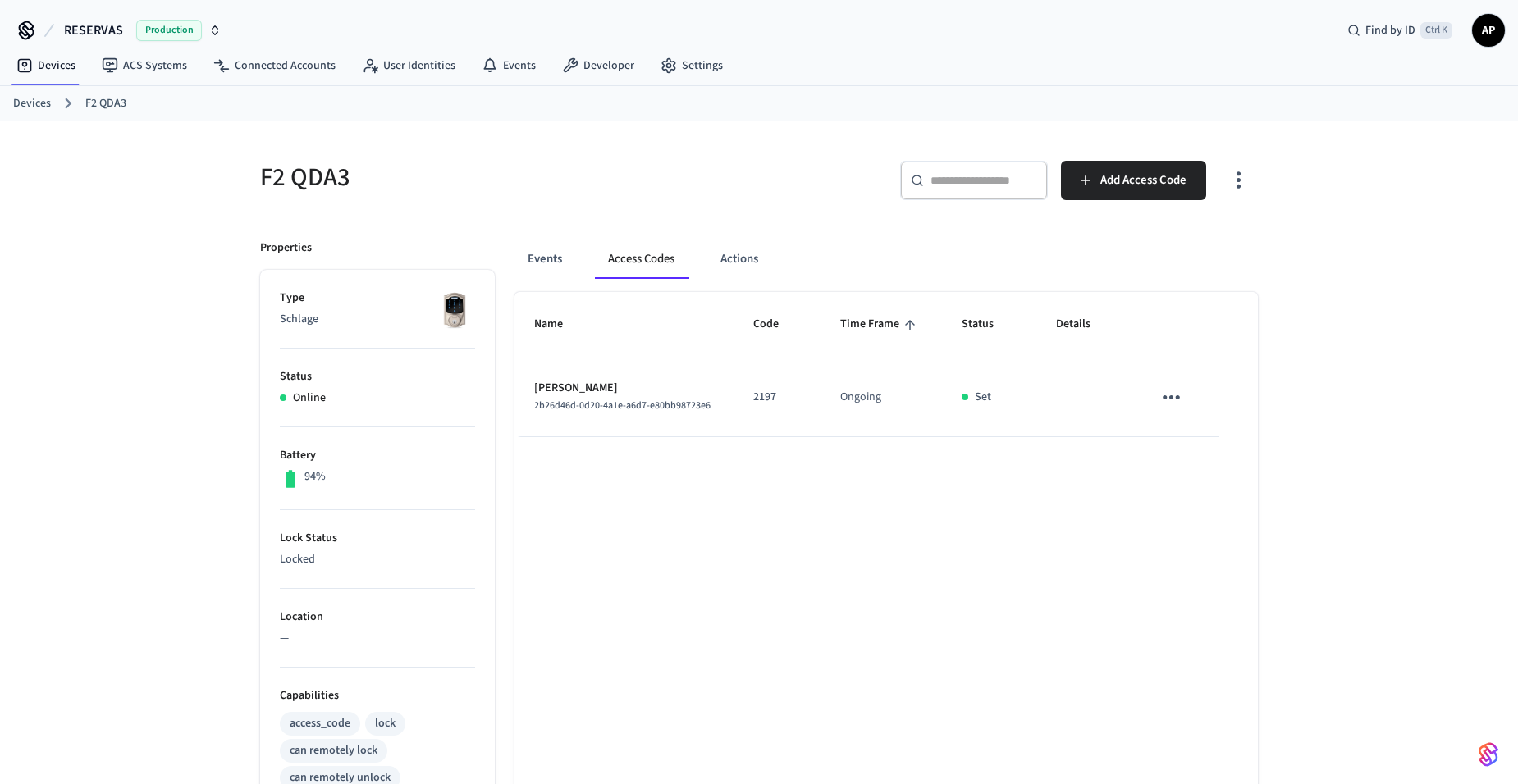
click at [1176, 397] on icon "sticky table" at bounding box center [1171, 397] width 17 height 4
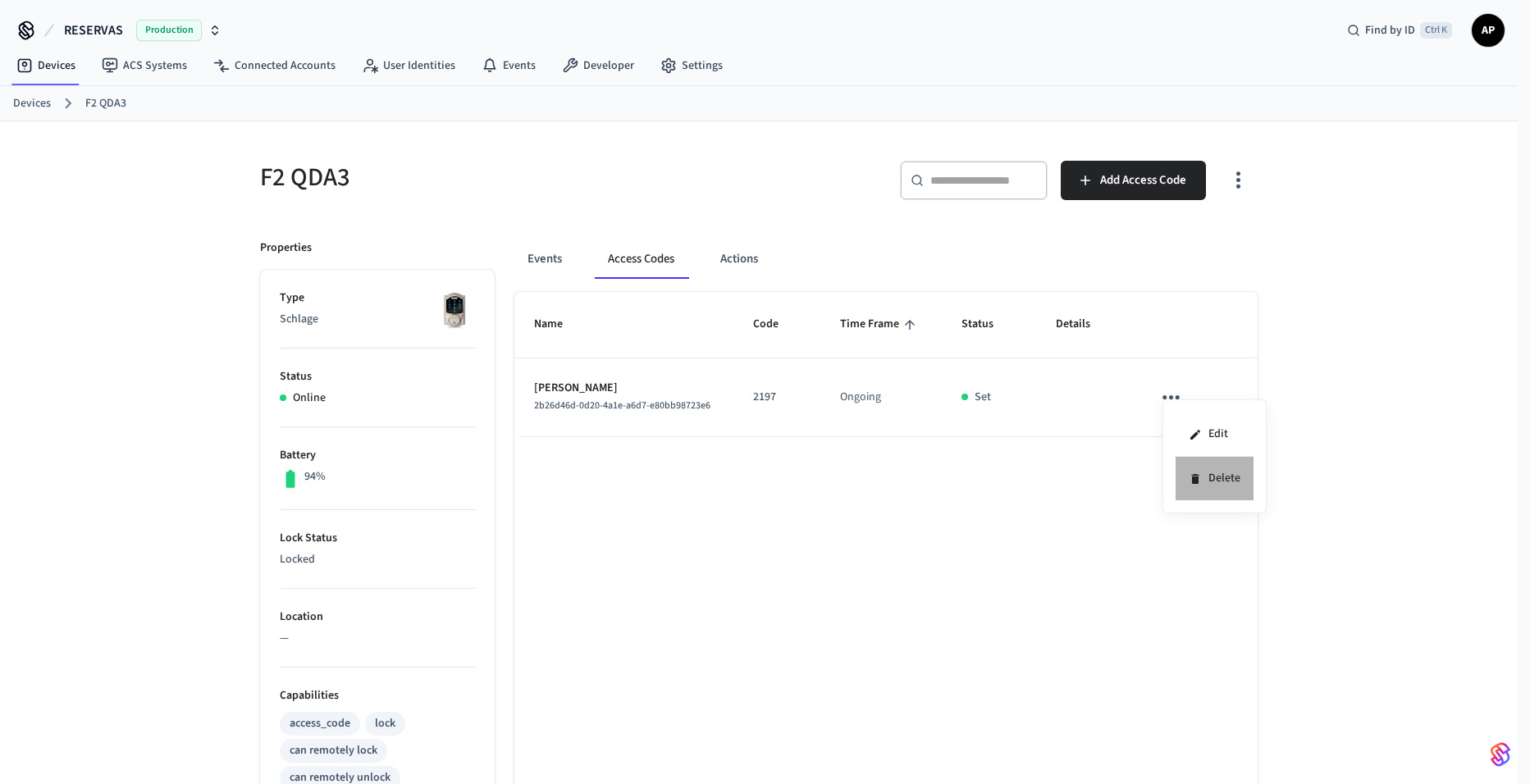
click at [1199, 486] on li "Delete" at bounding box center [1215, 479] width 78 height 44
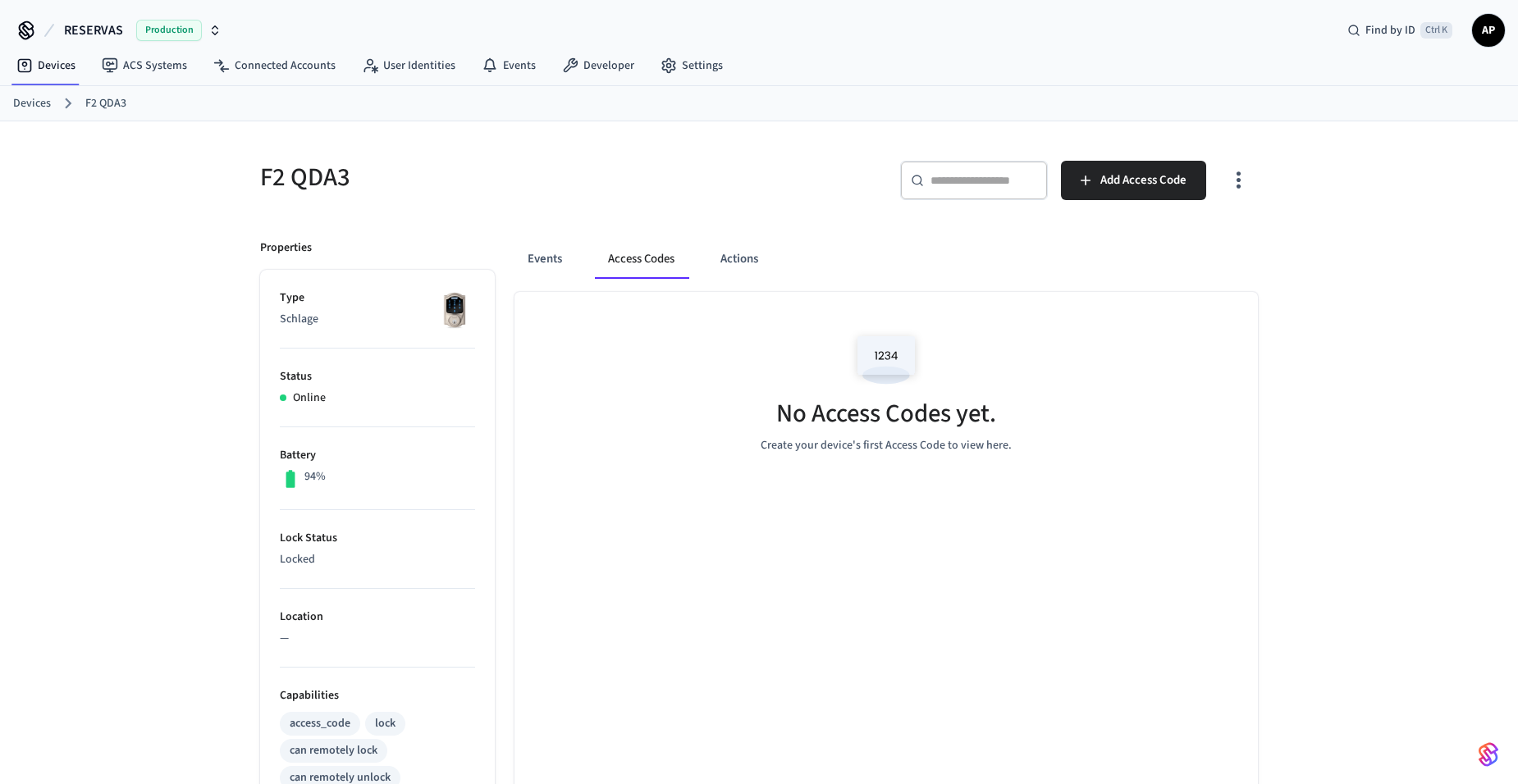
click at [35, 105] on link "Devices" at bounding box center [32, 104] width 38 height 17
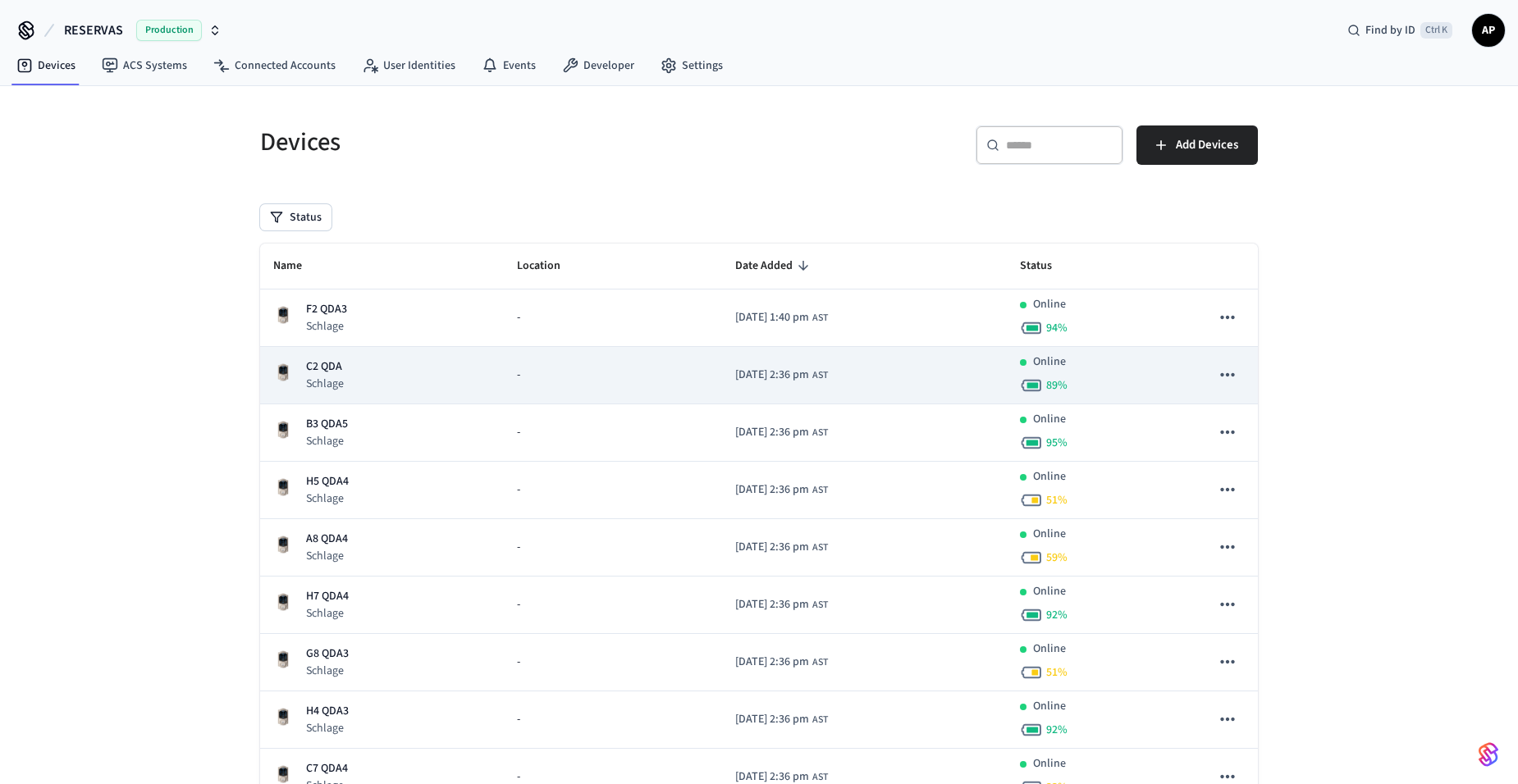
click at [340, 379] on p "Schlage" at bounding box center [325, 384] width 38 height 16
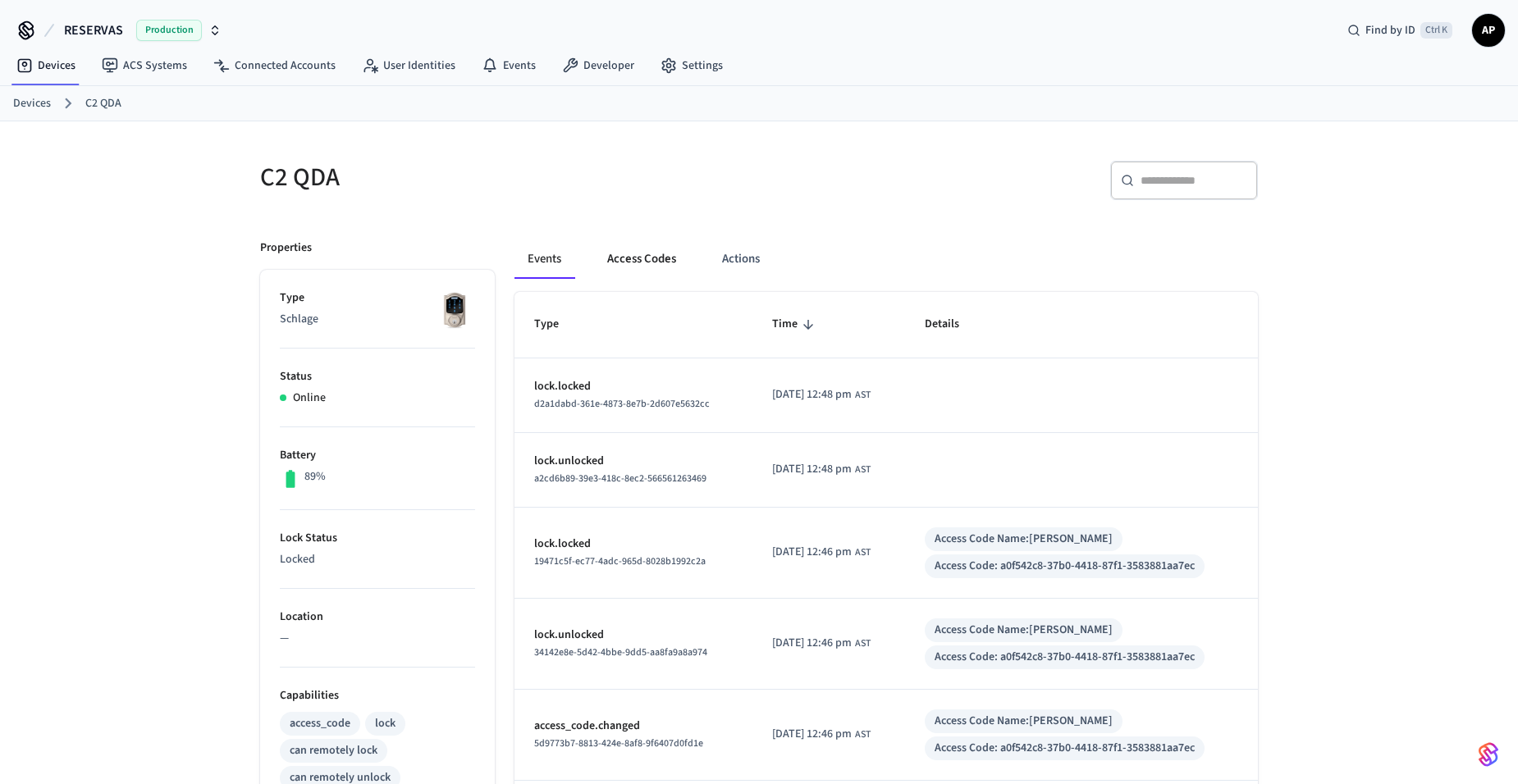
click at [633, 255] on button "Access Codes" at bounding box center [641, 259] width 95 height 40
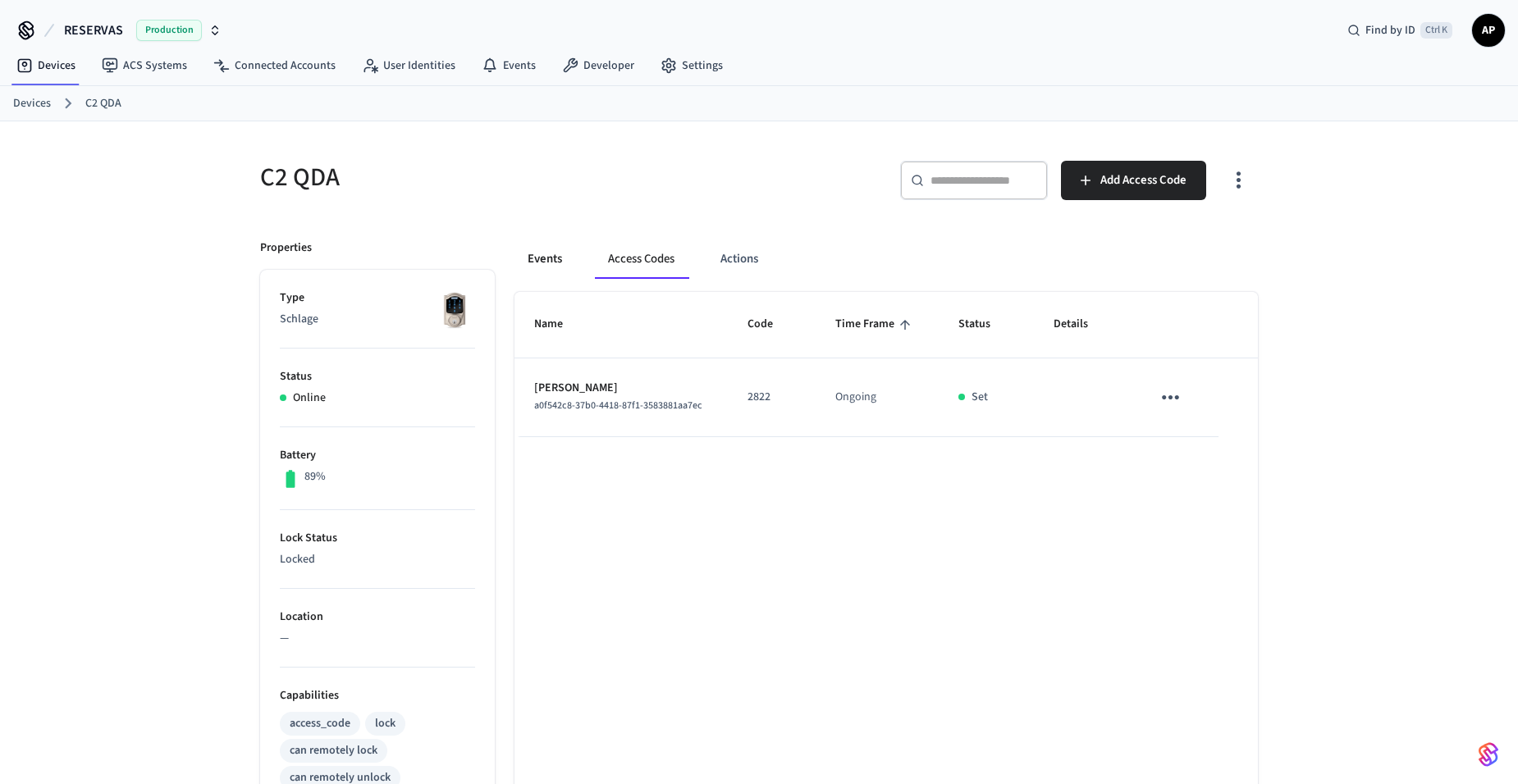
click at [531, 258] on button "Events" at bounding box center [545, 259] width 61 height 40
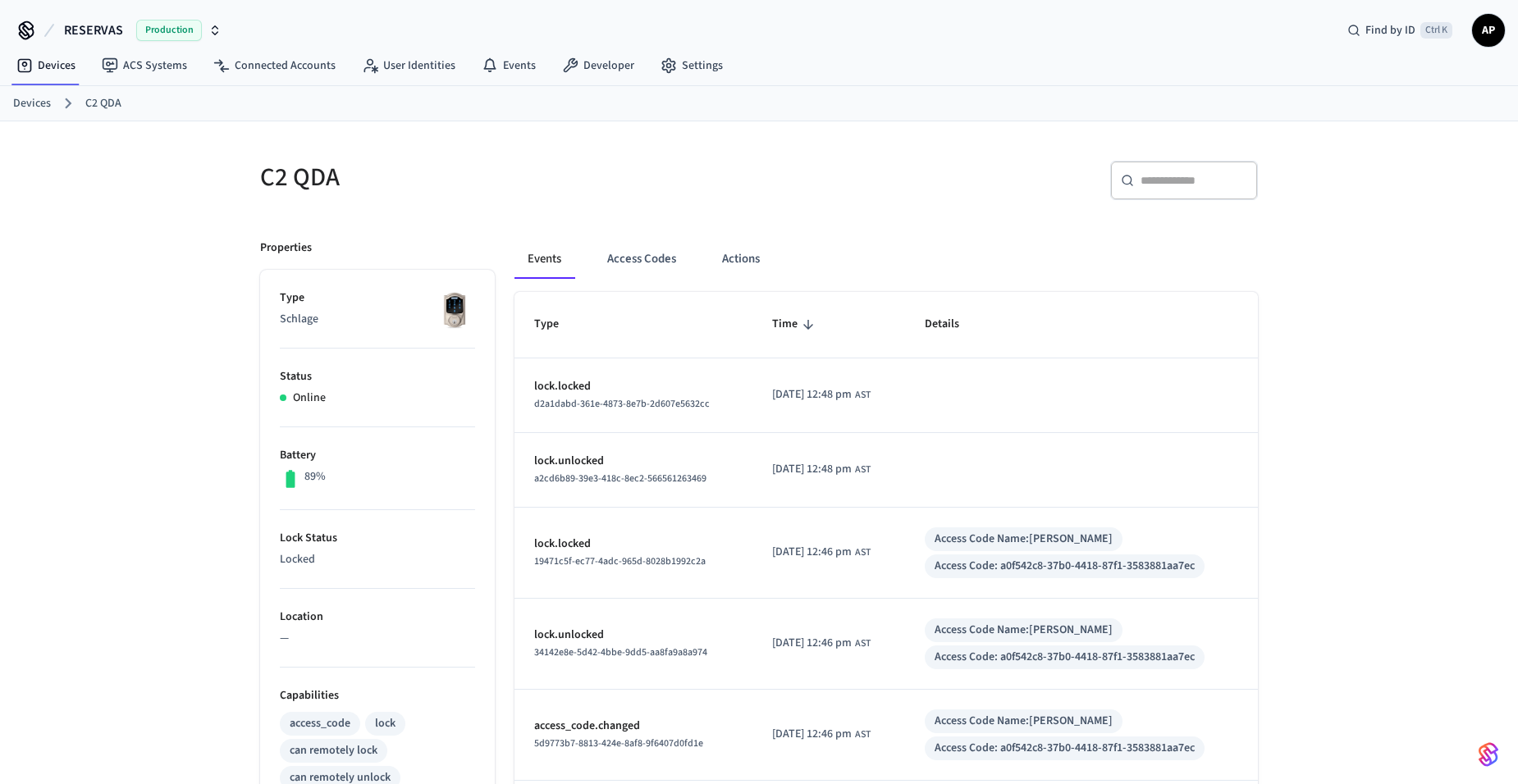
click at [35, 100] on link "Devices" at bounding box center [32, 104] width 38 height 17
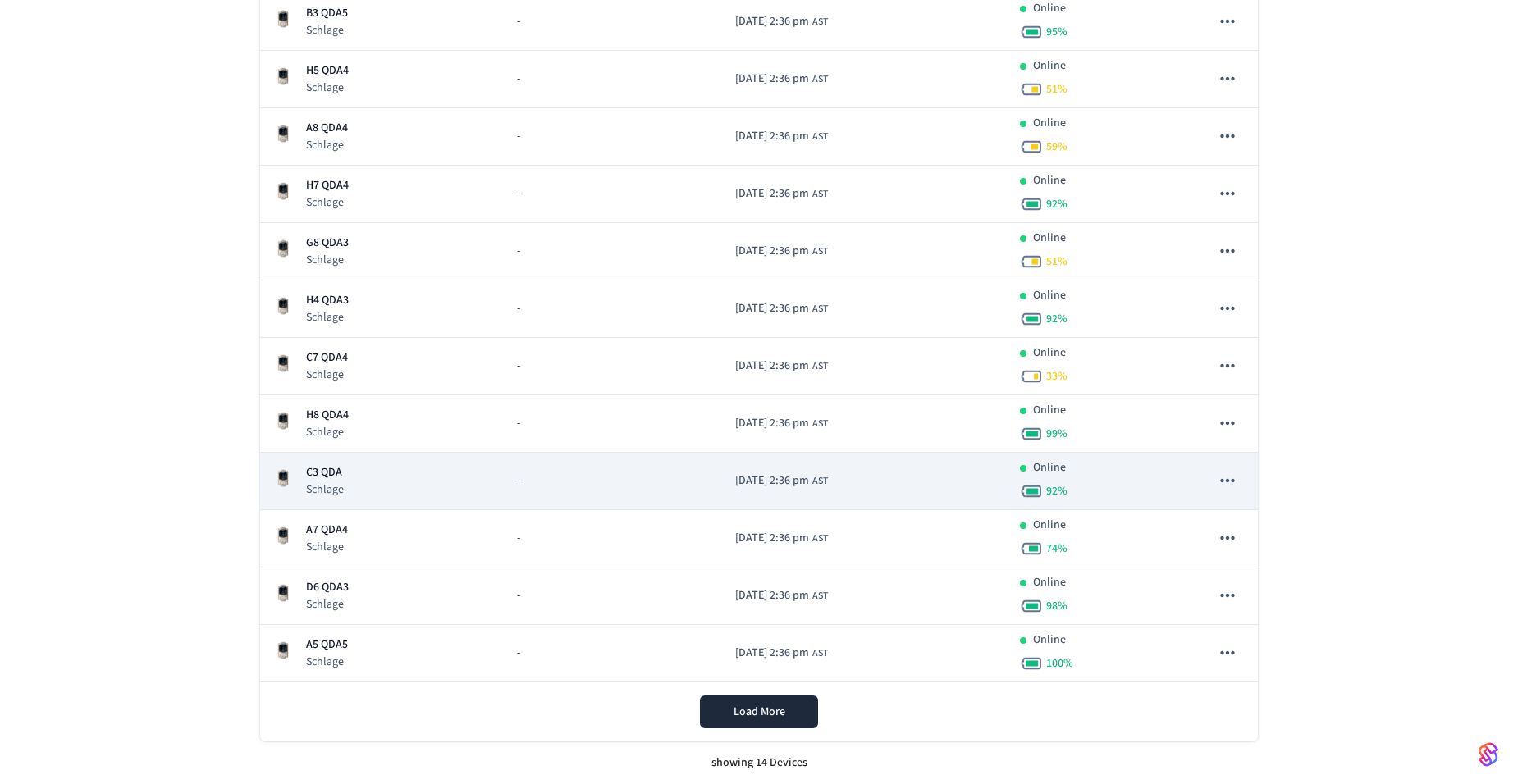
scroll to position [411, 0]
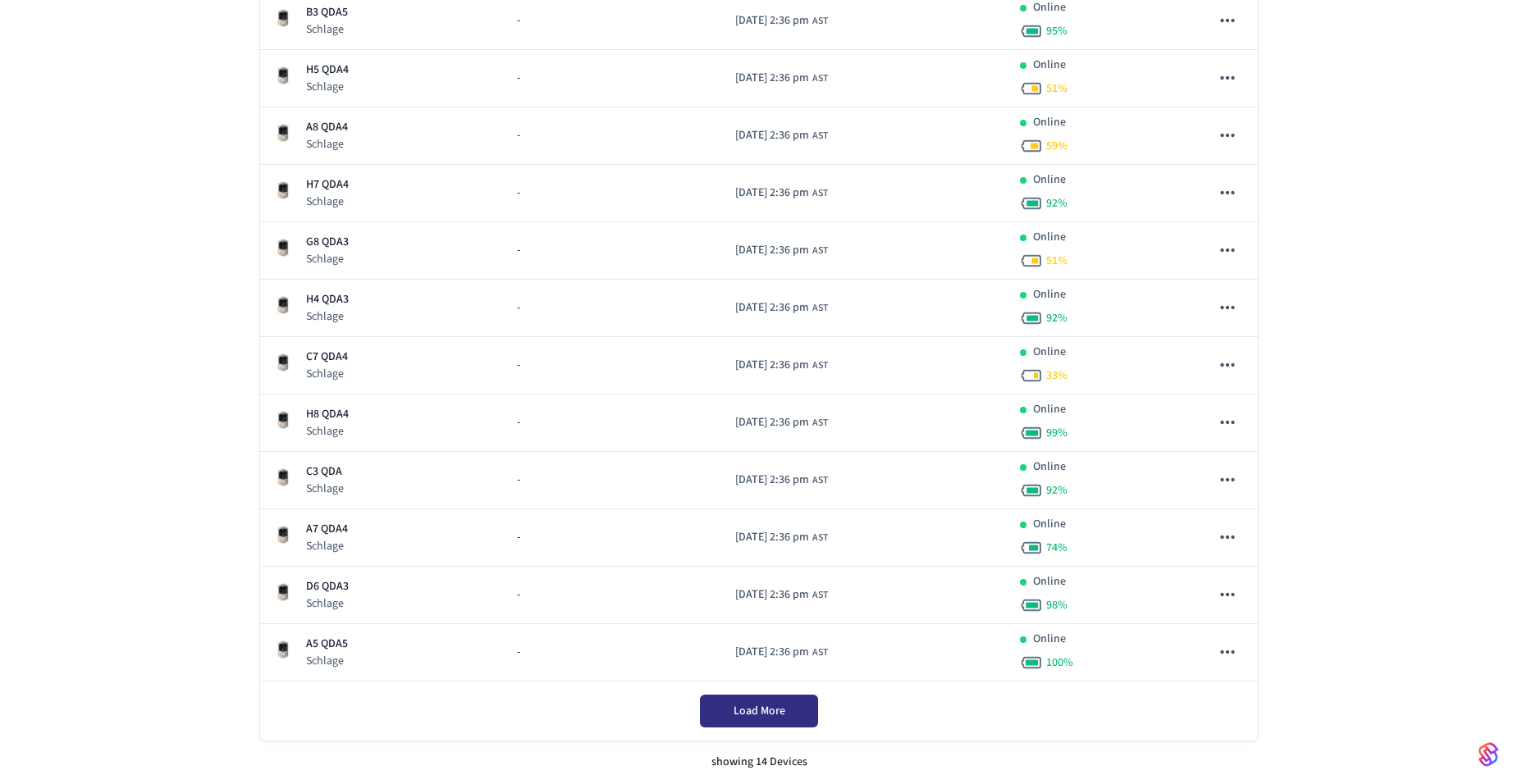
click at [781, 722] on button "Load More" at bounding box center [759, 711] width 118 height 33
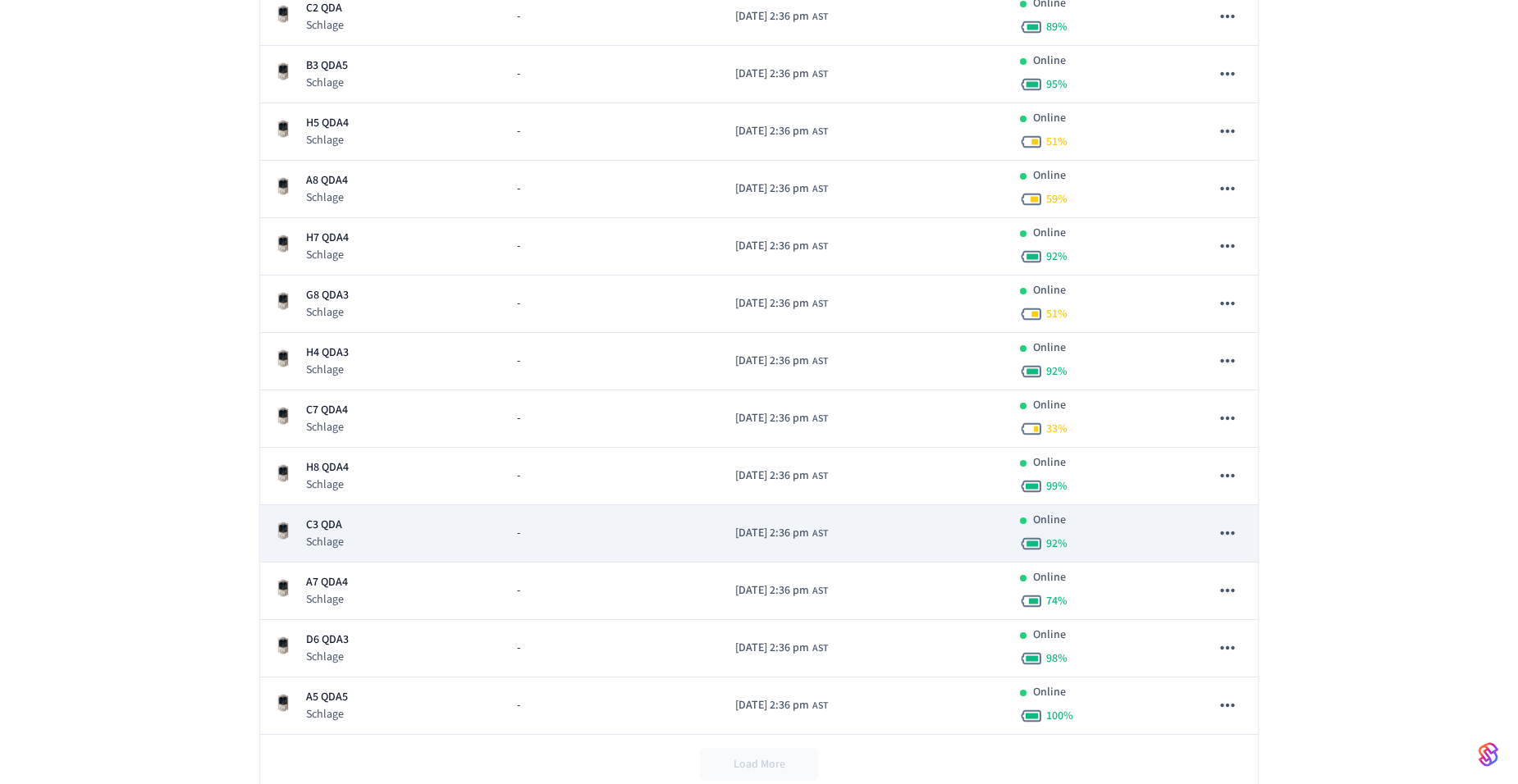
scroll to position [330, 0]
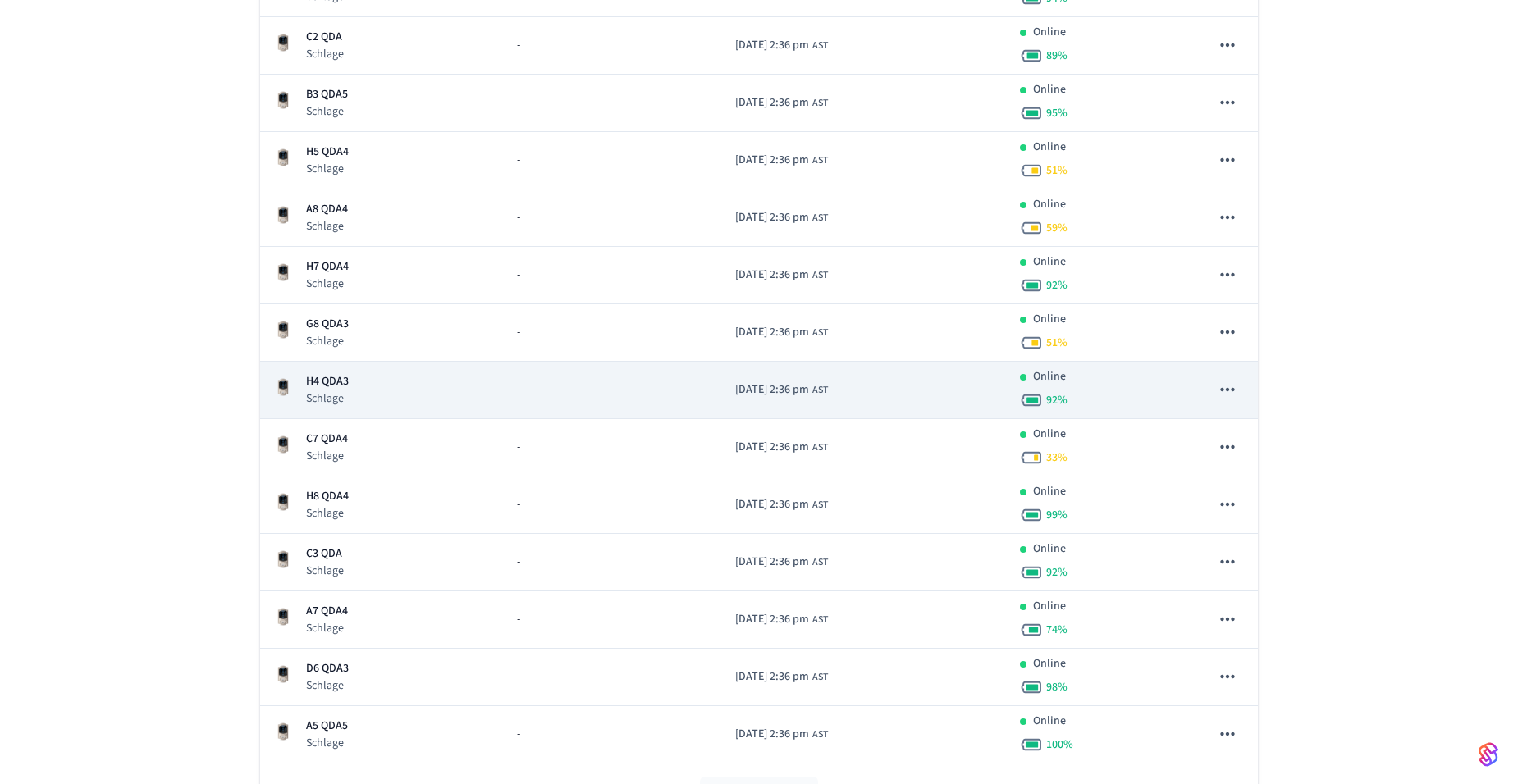
click at [339, 387] on p "H4 QDA3" at bounding box center [327, 382] width 43 height 17
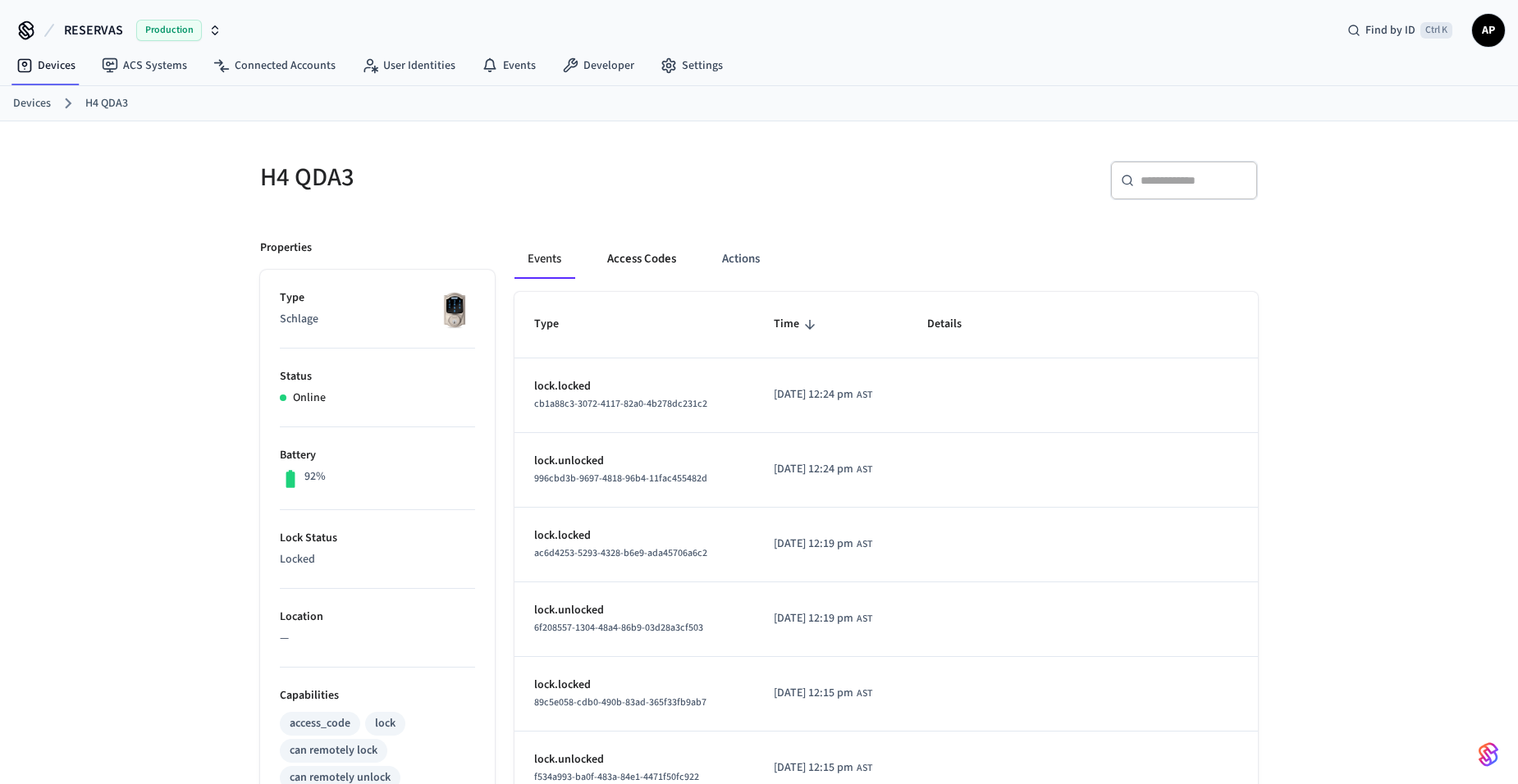
click at [640, 262] on button "Access Codes" at bounding box center [641, 259] width 95 height 40
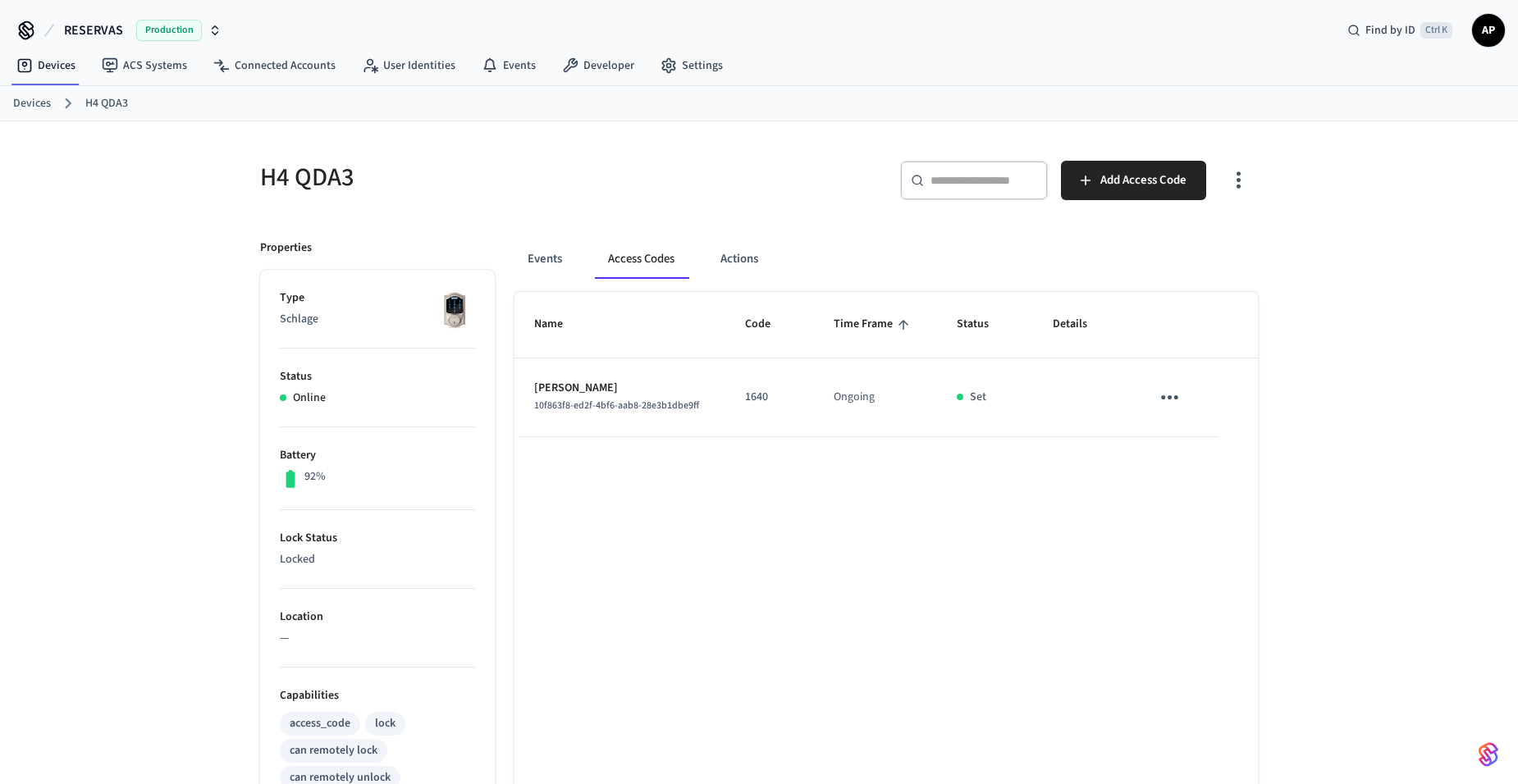
click at [1165, 395] on icon "sticky table" at bounding box center [1170, 397] width 25 height 25
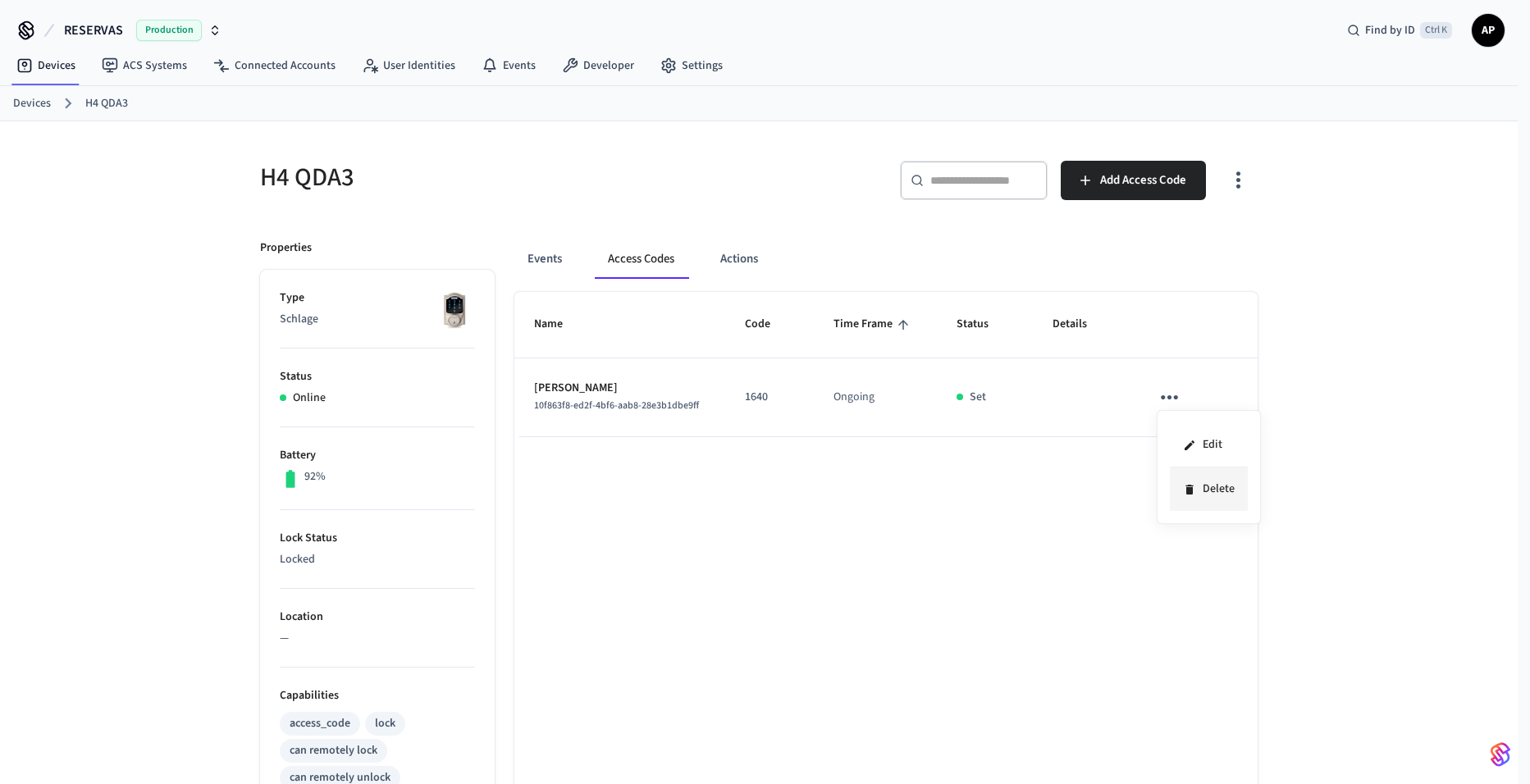
click at [1188, 495] on icon at bounding box center [1190, 490] width 13 height 13
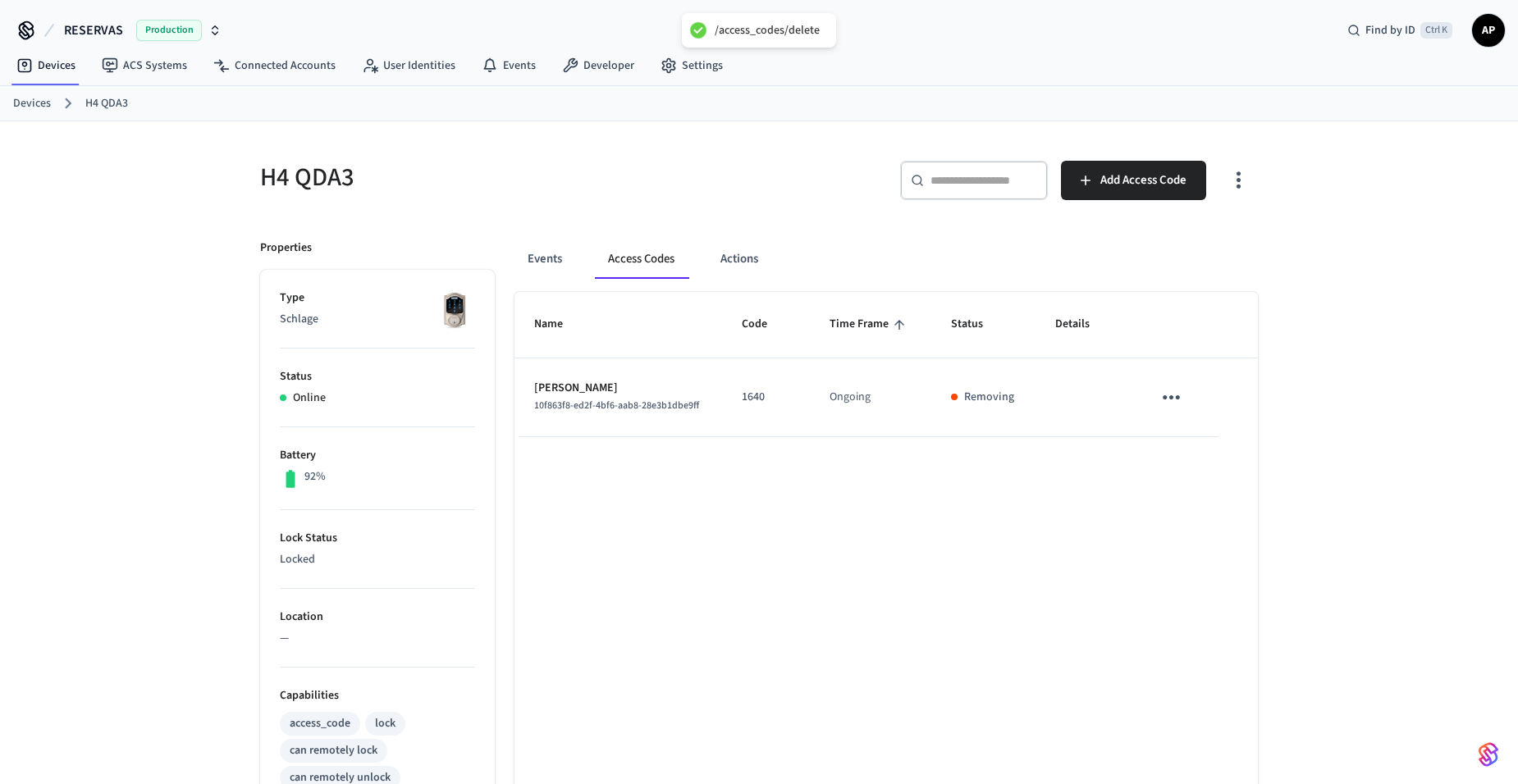
click at [37, 106] on link "Devices" at bounding box center [32, 104] width 38 height 17
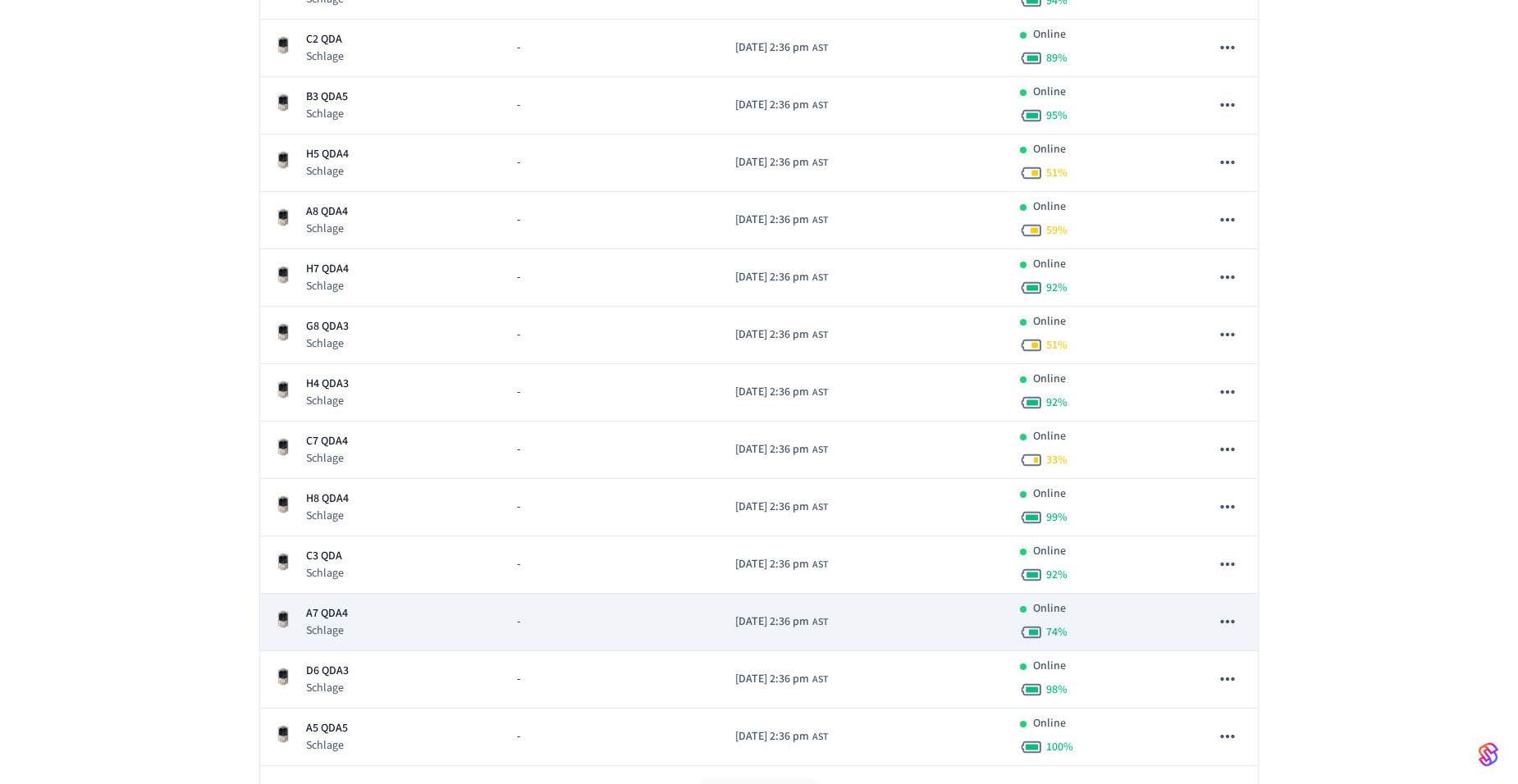
scroll to position [328, 0]
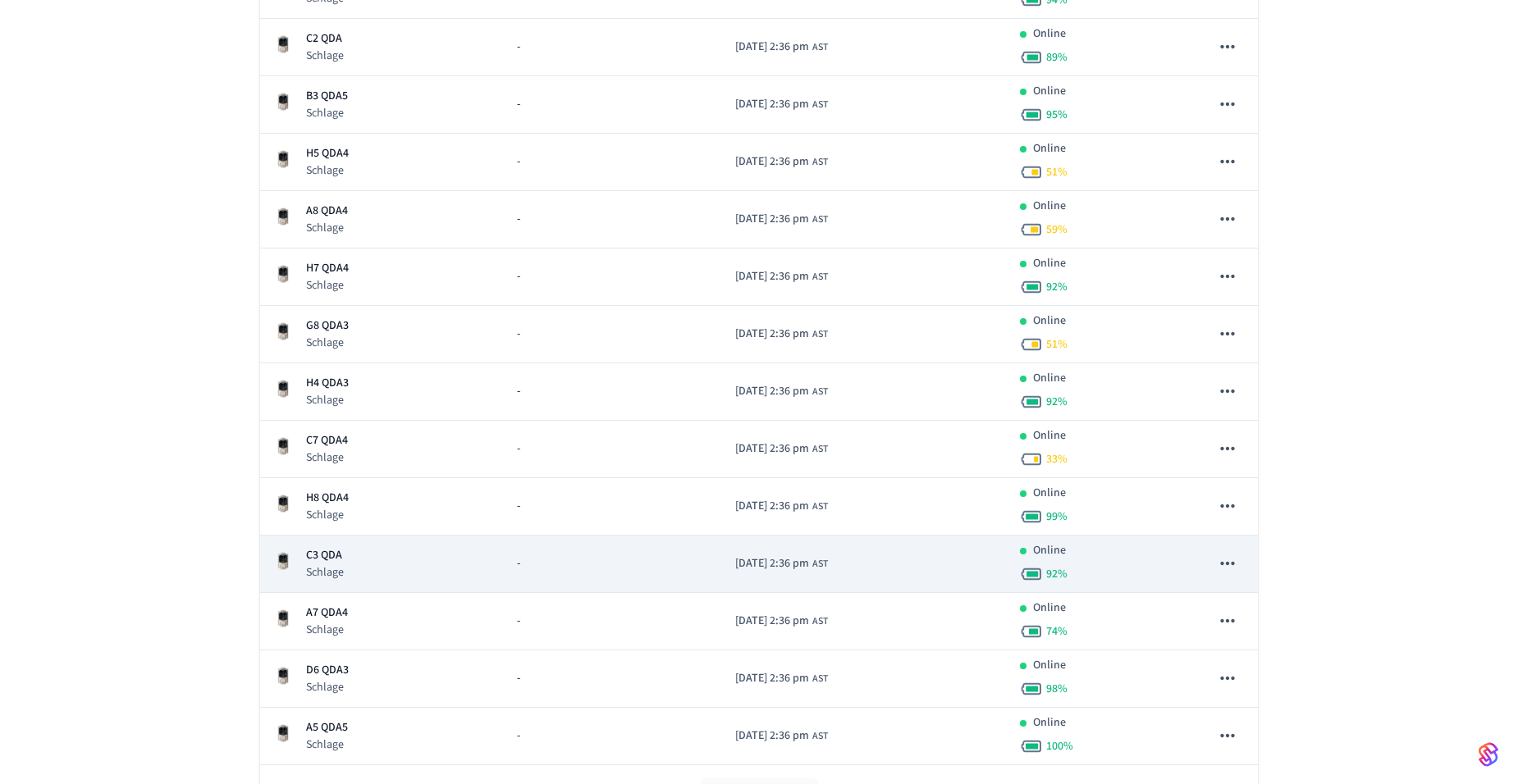
click at [337, 559] on p "C3 QDA" at bounding box center [325, 556] width 38 height 17
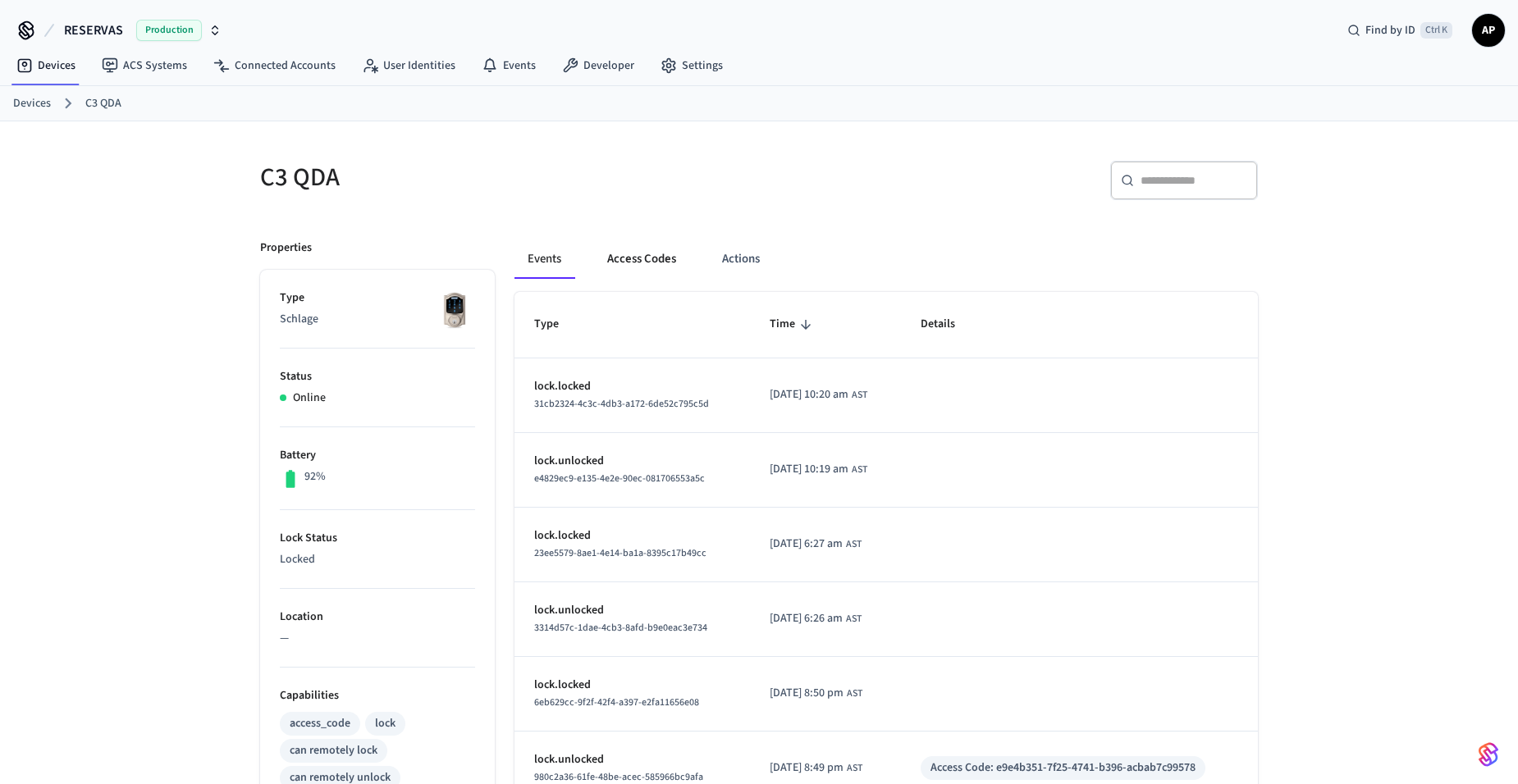
click at [649, 258] on button "Access Codes" at bounding box center [641, 259] width 95 height 40
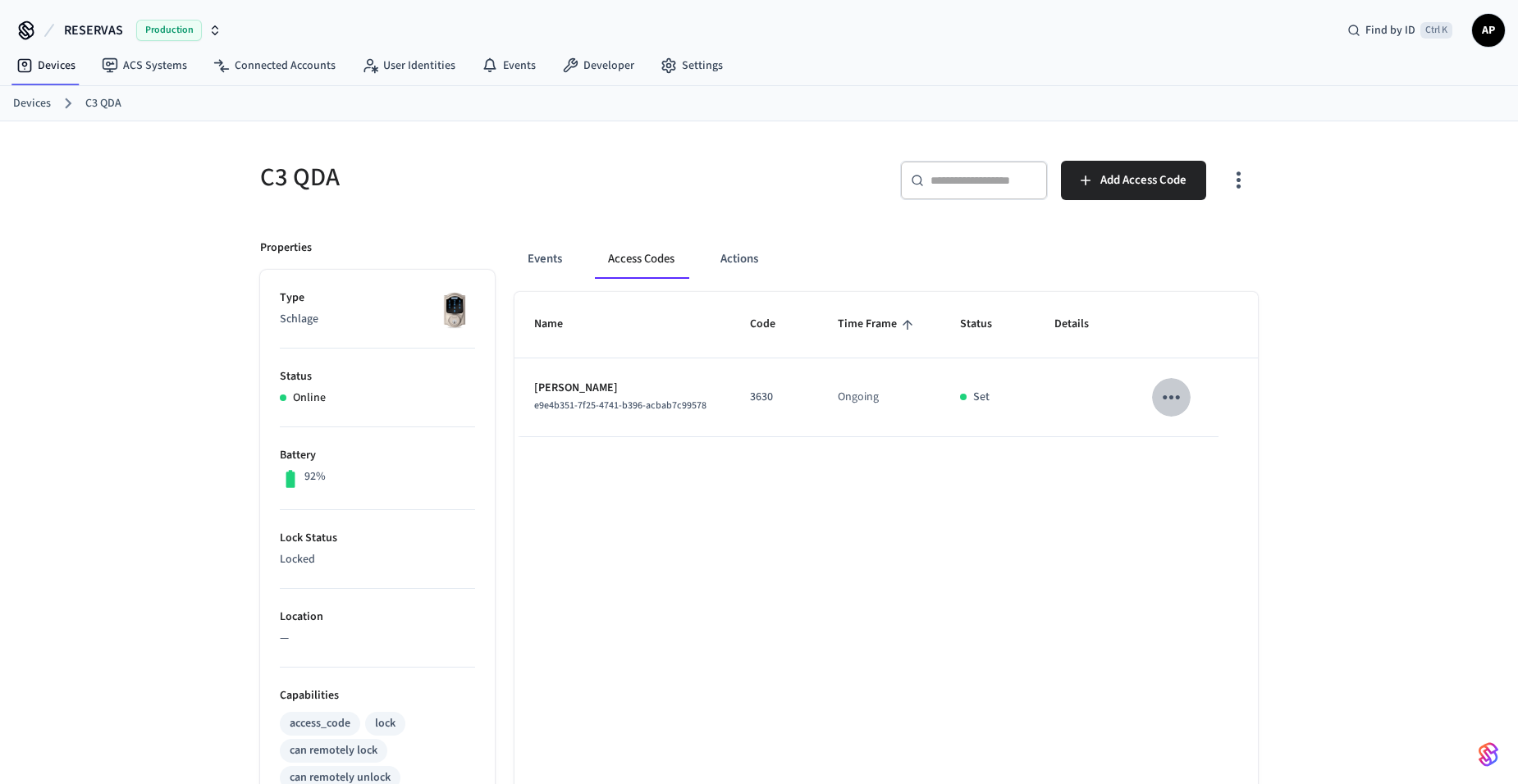
click at [1165, 388] on icon "sticky table" at bounding box center [1171, 397] width 25 height 25
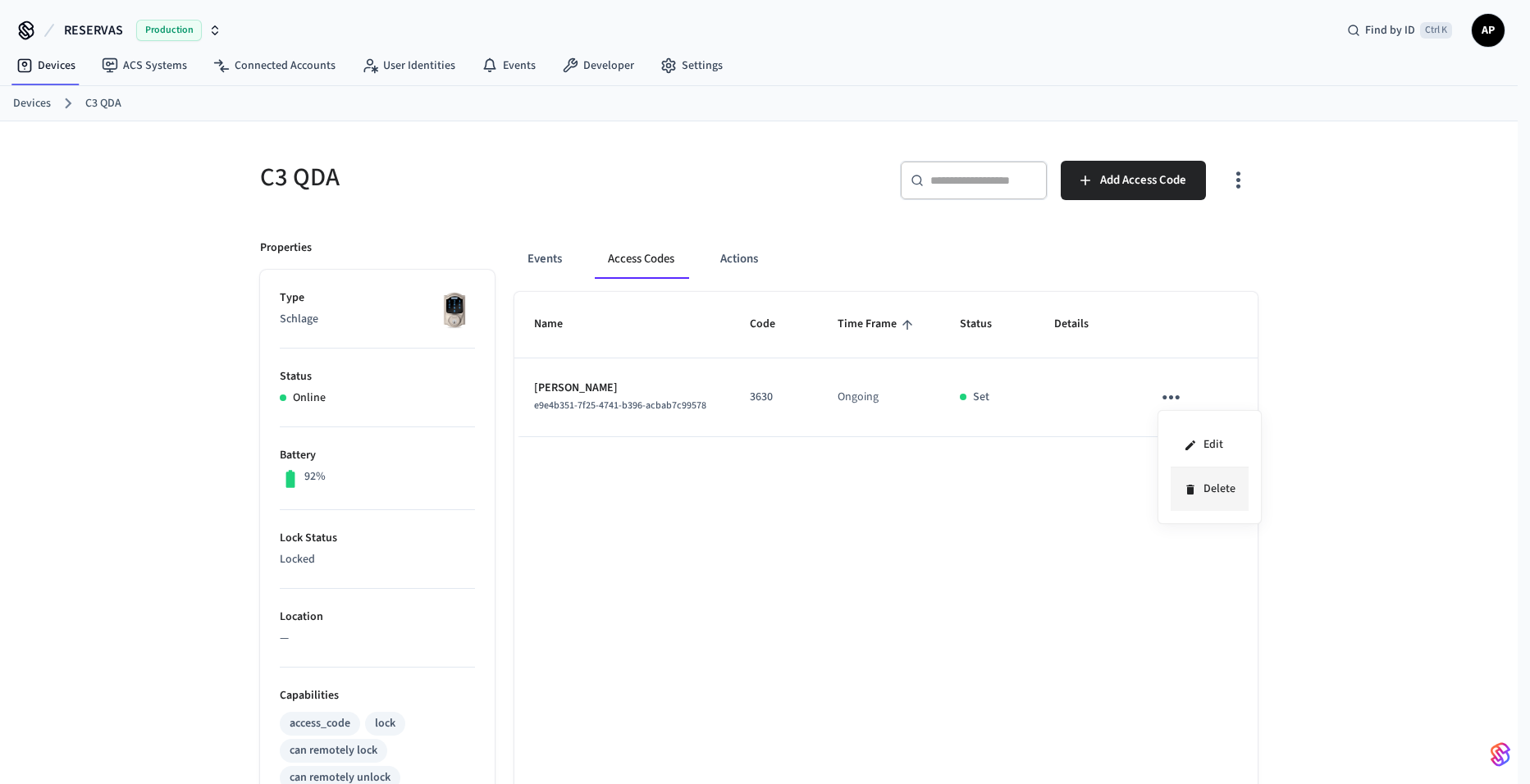
click at [1199, 497] on li "Delete" at bounding box center [1209, 490] width 78 height 44
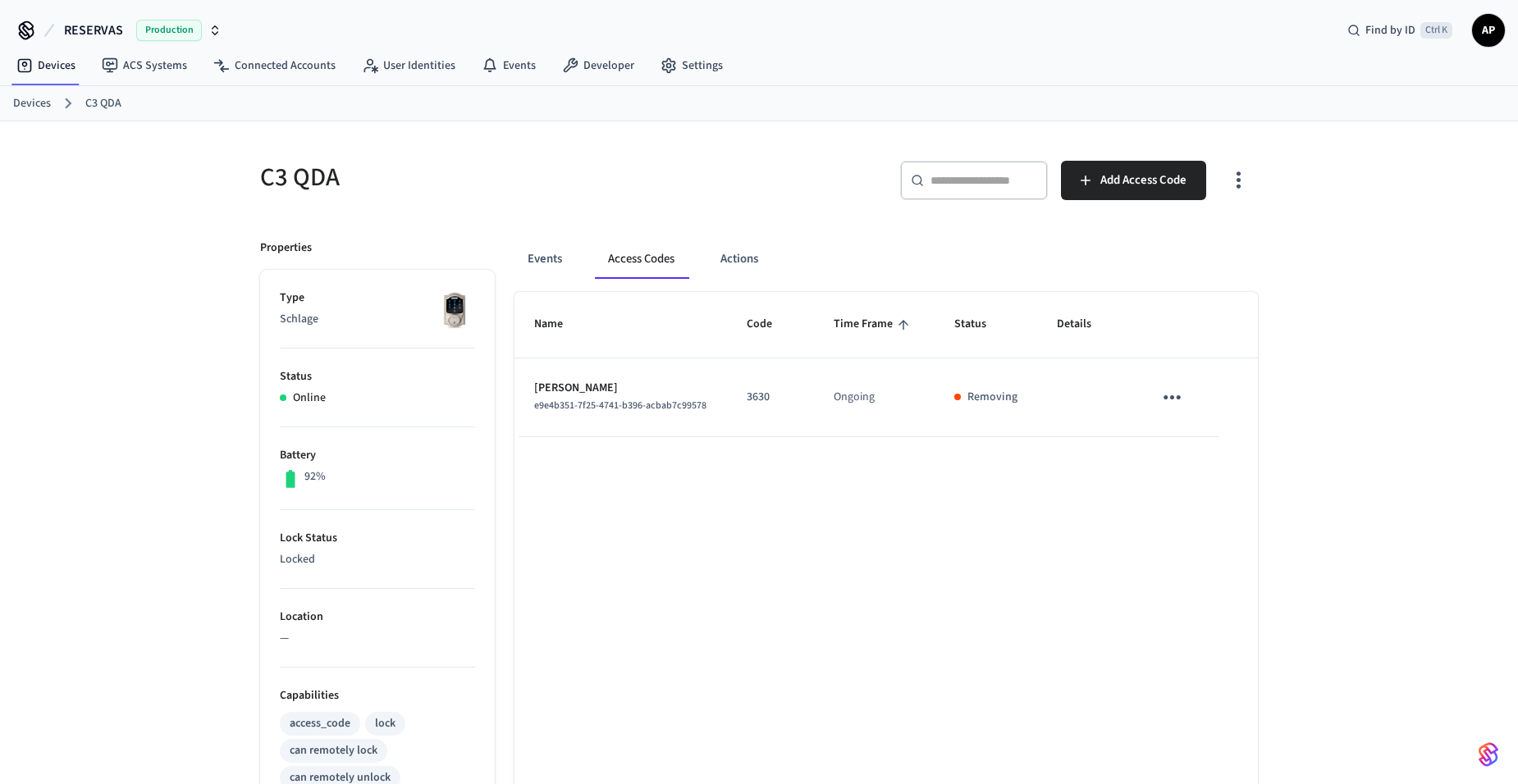
click at [50, 105] on link "Devices" at bounding box center [32, 104] width 38 height 17
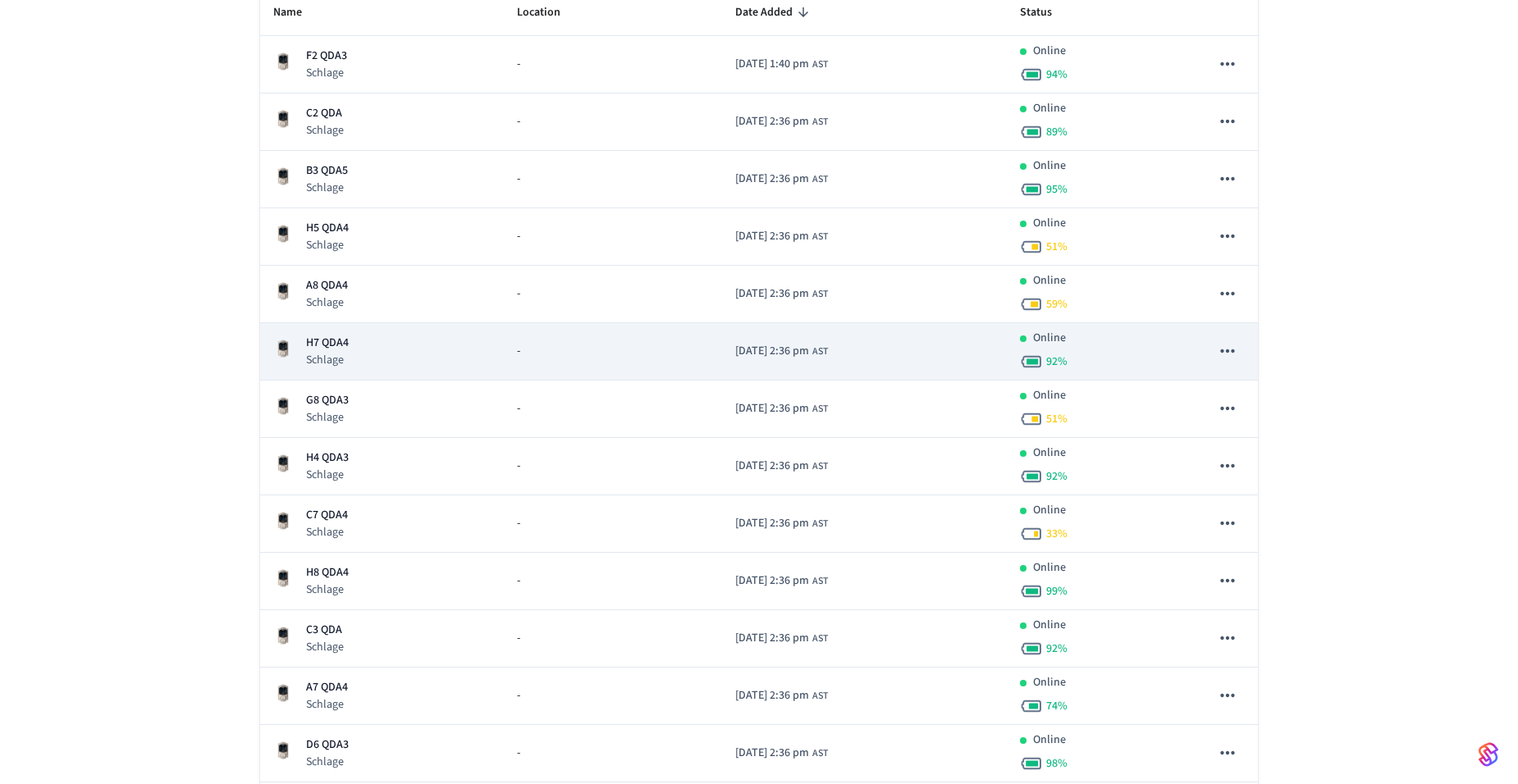
scroll to position [164, 0]
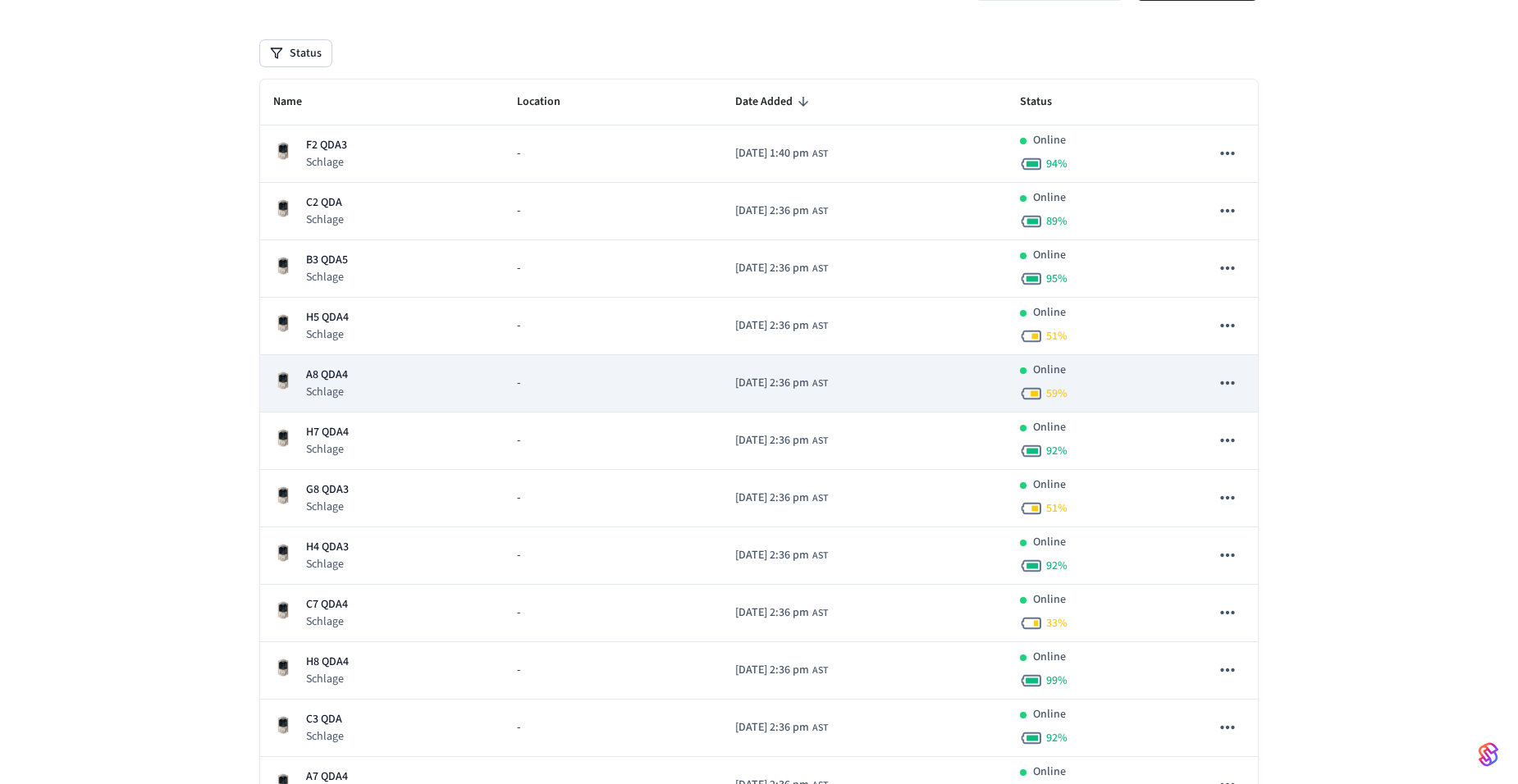
click at [355, 377] on div "A8 QDA4 Schlage" at bounding box center [382, 384] width 218 height 34
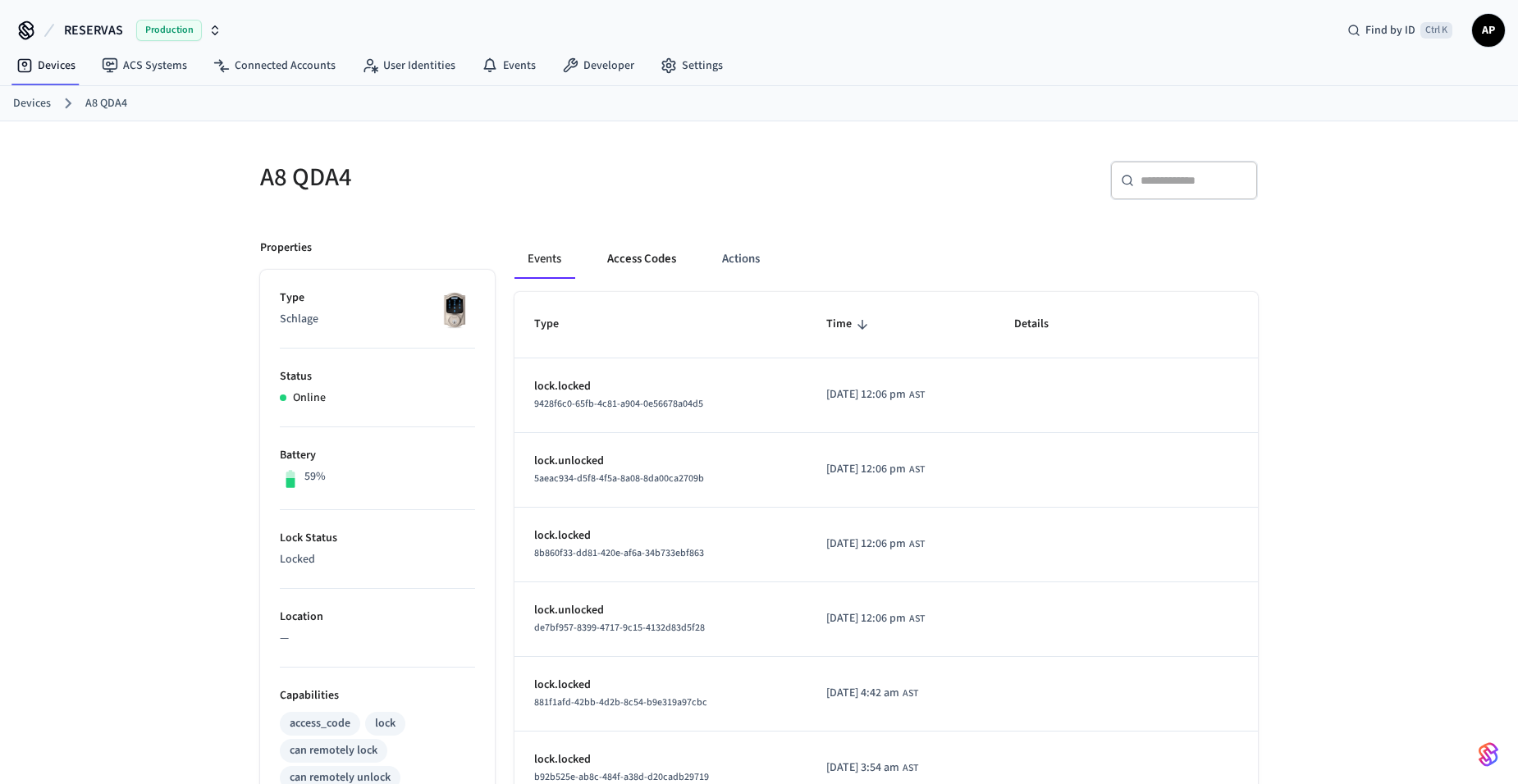
click at [627, 261] on button "Access Codes" at bounding box center [641, 259] width 95 height 40
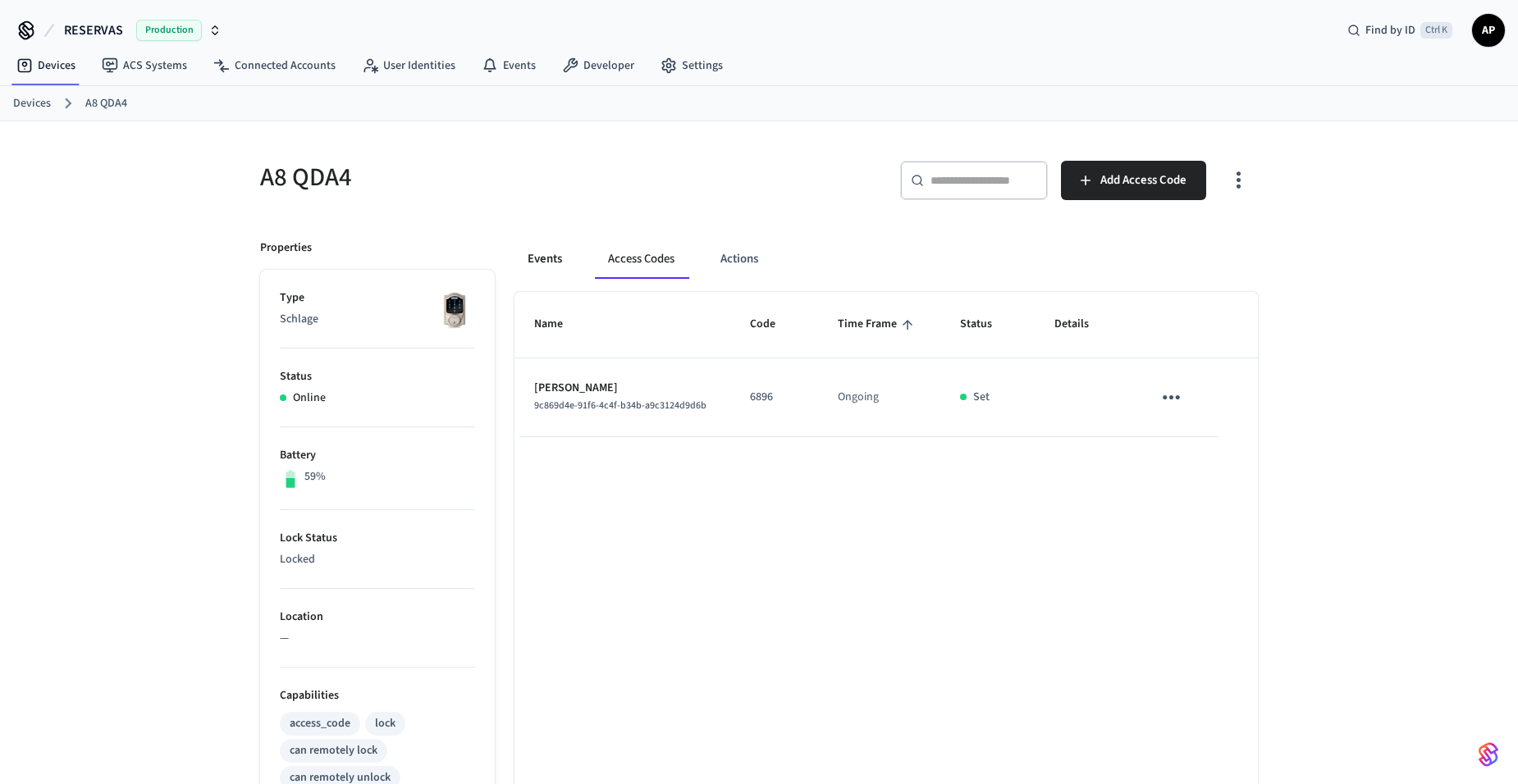
click at [541, 256] on button "Events" at bounding box center [545, 259] width 61 height 40
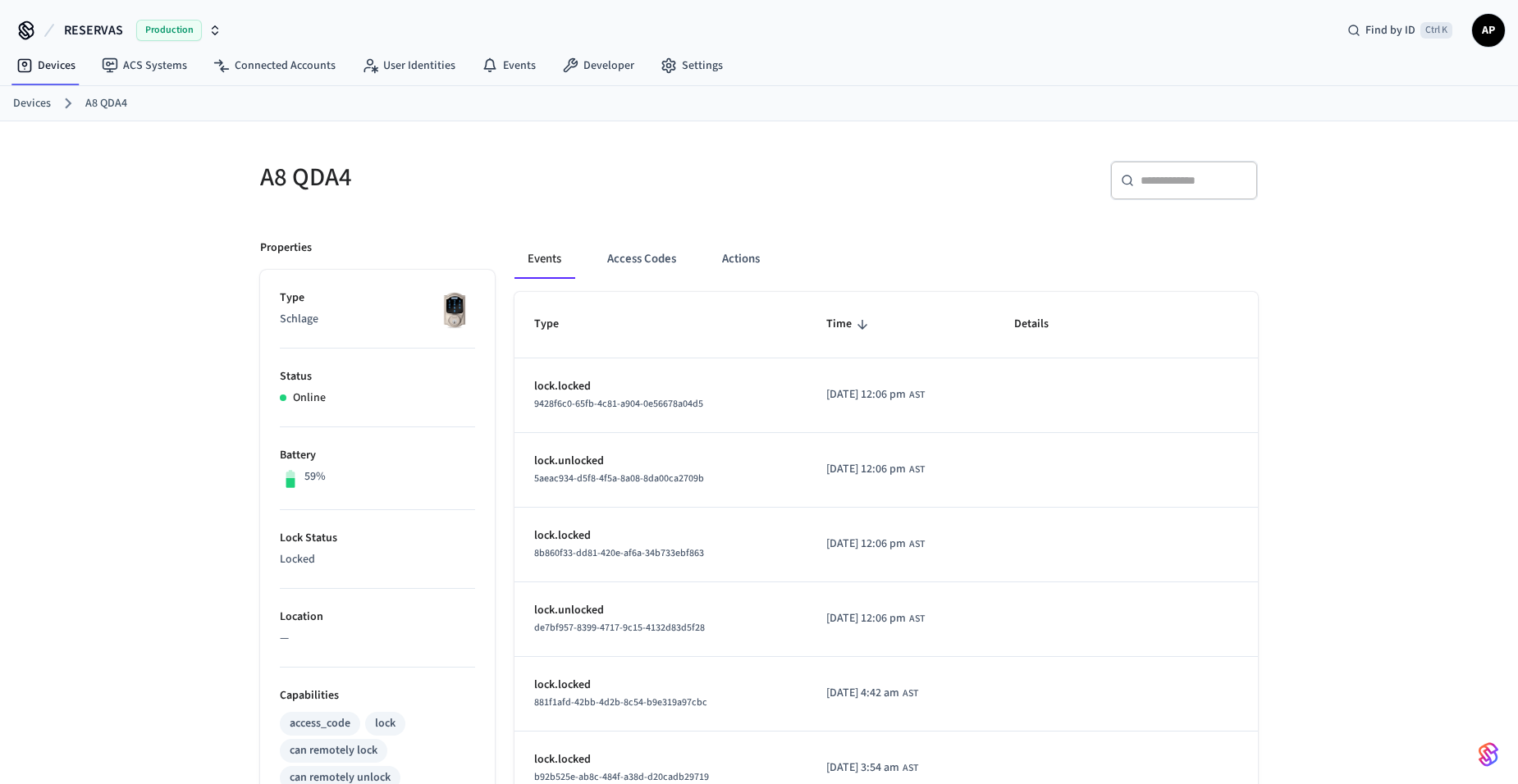
click at [29, 105] on link "Devices" at bounding box center [32, 104] width 38 height 17
